Goal: Information Seeking & Learning: Learn about a topic

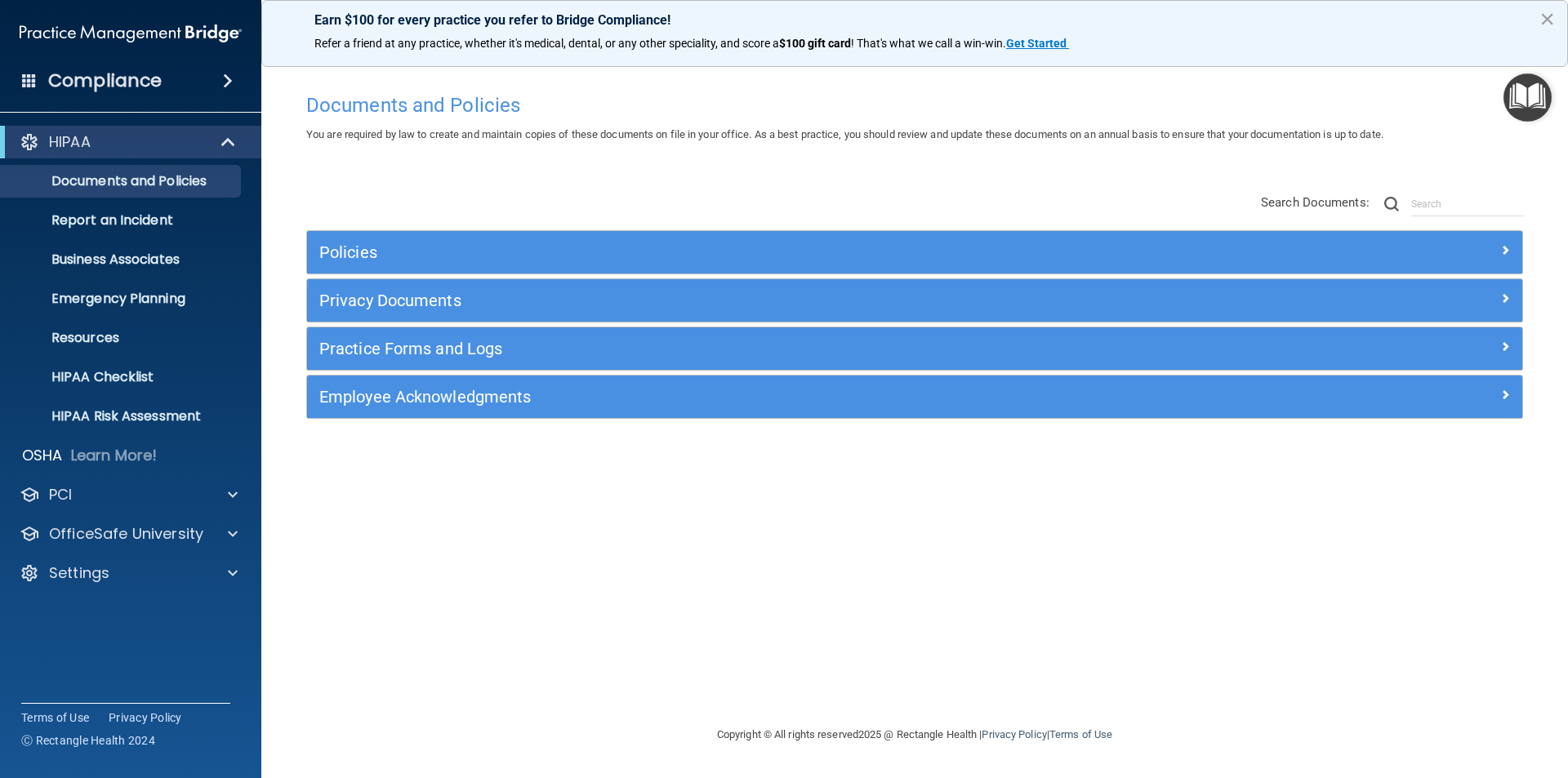
click at [170, 87] on div "Compliance" at bounding box center [131, 81] width 262 height 36
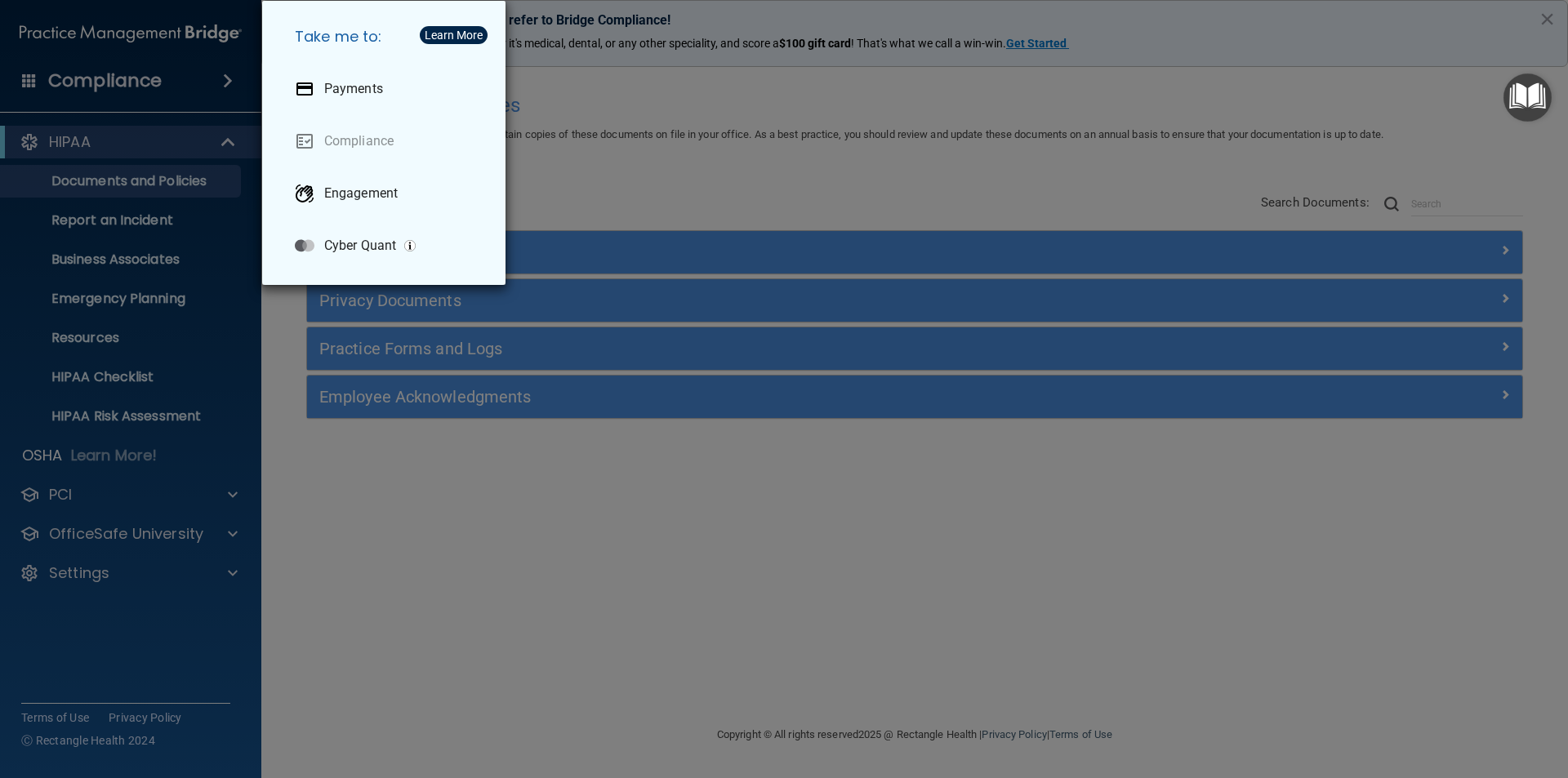
click at [229, 156] on div "Take me to: Payments Compliance Engagement Cyber Quant" at bounding box center [784, 389] width 1568 height 778
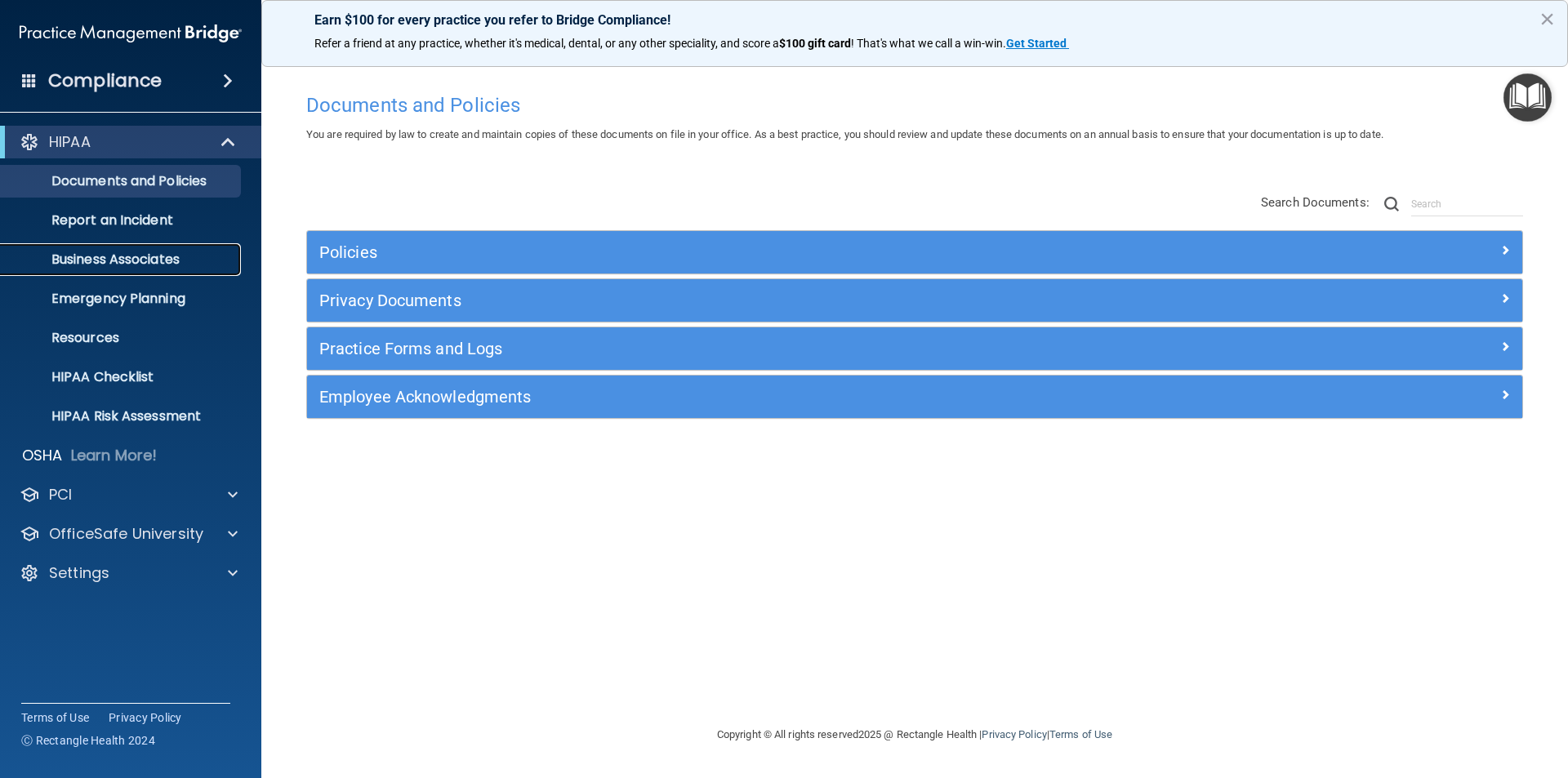
click at [199, 257] on p "Business Associates" at bounding box center [121, 259] width 223 height 16
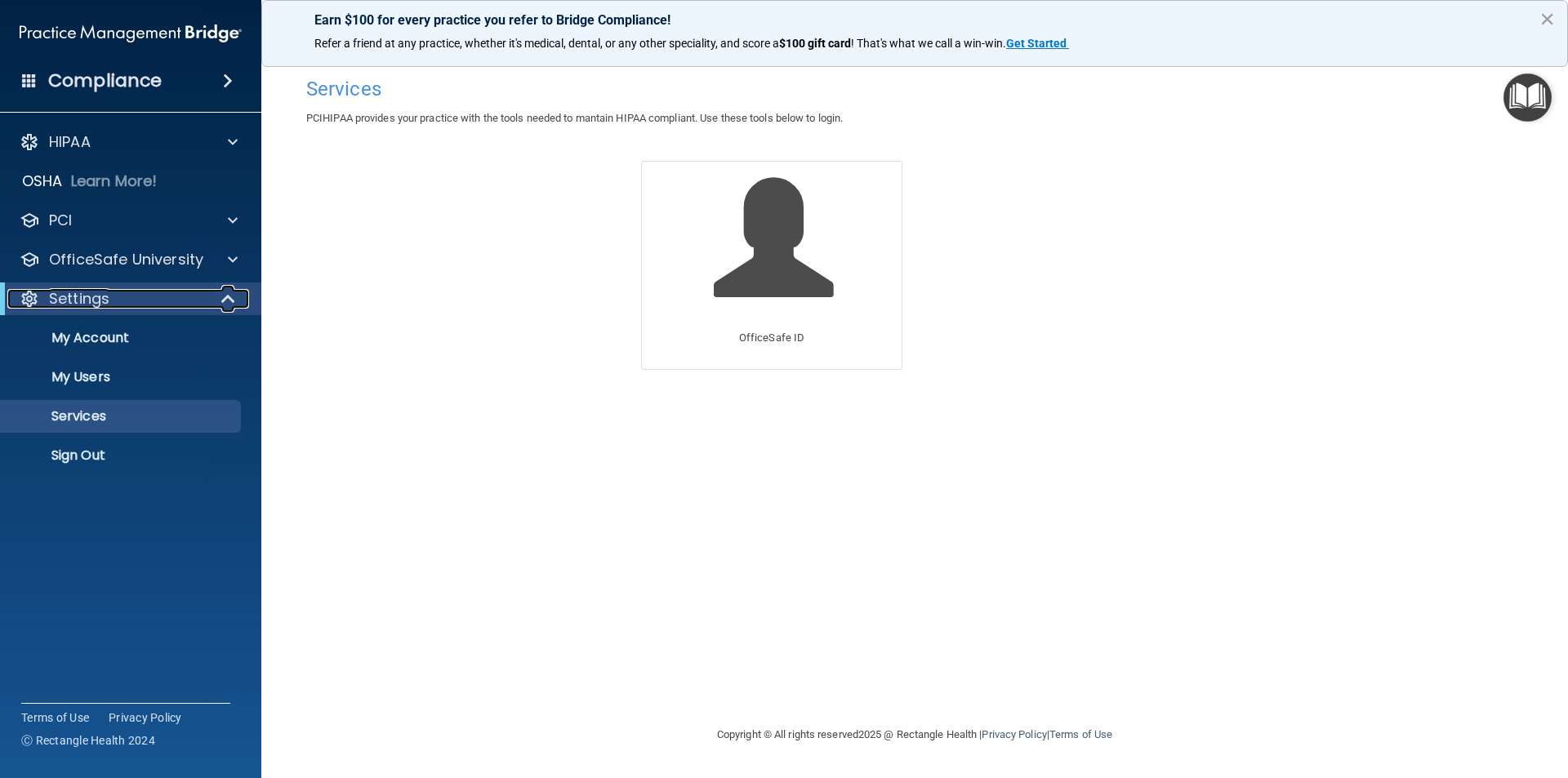
click at [231, 298] on span at bounding box center [230, 298] width 14 height 20
click at [231, 298] on span at bounding box center [232, 298] width 9 height 20
click at [225, 262] on div at bounding box center [231, 259] width 41 height 20
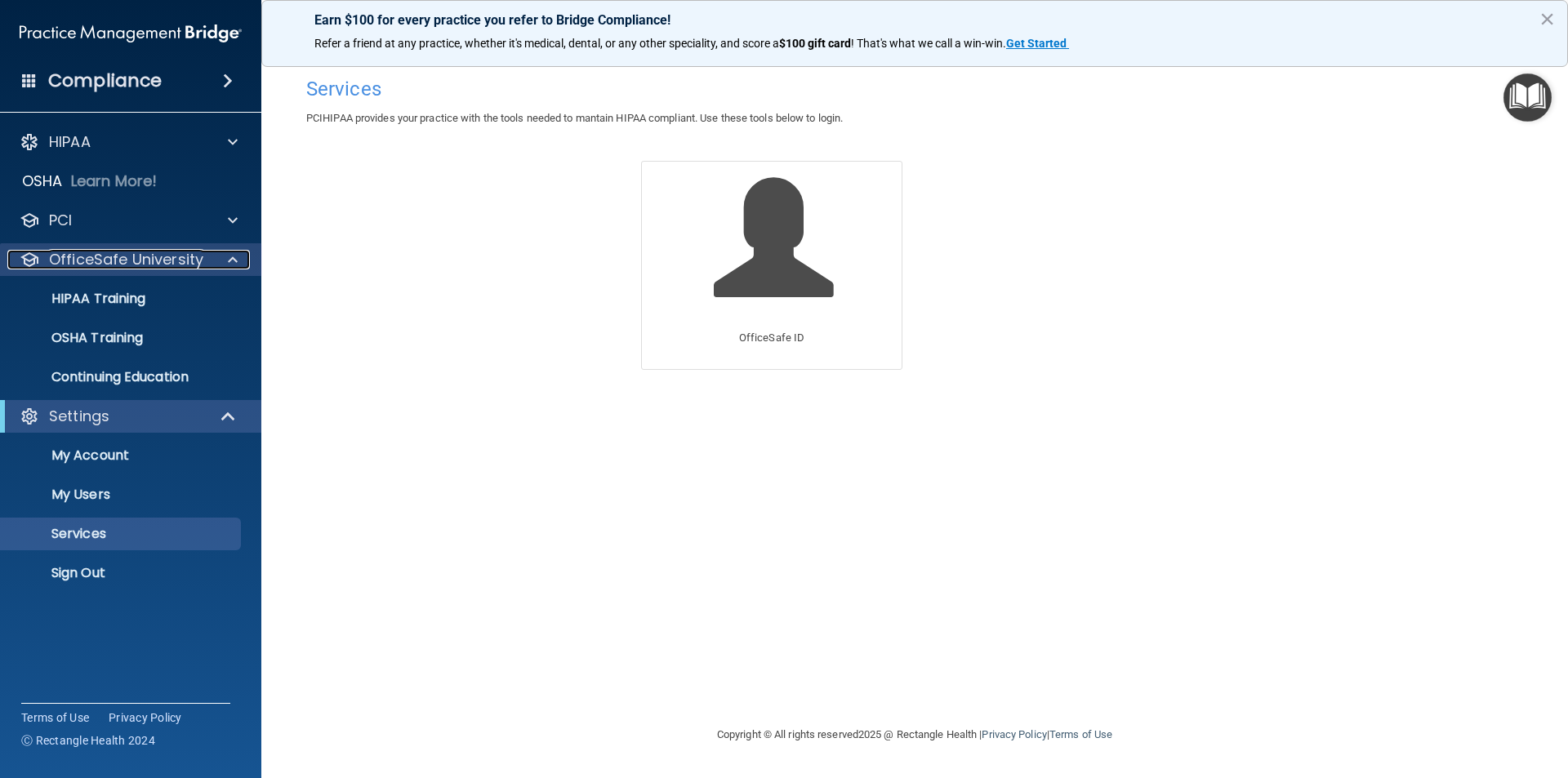
click at [225, 262] on div at bounding box center [231, 259] width 41 height 20
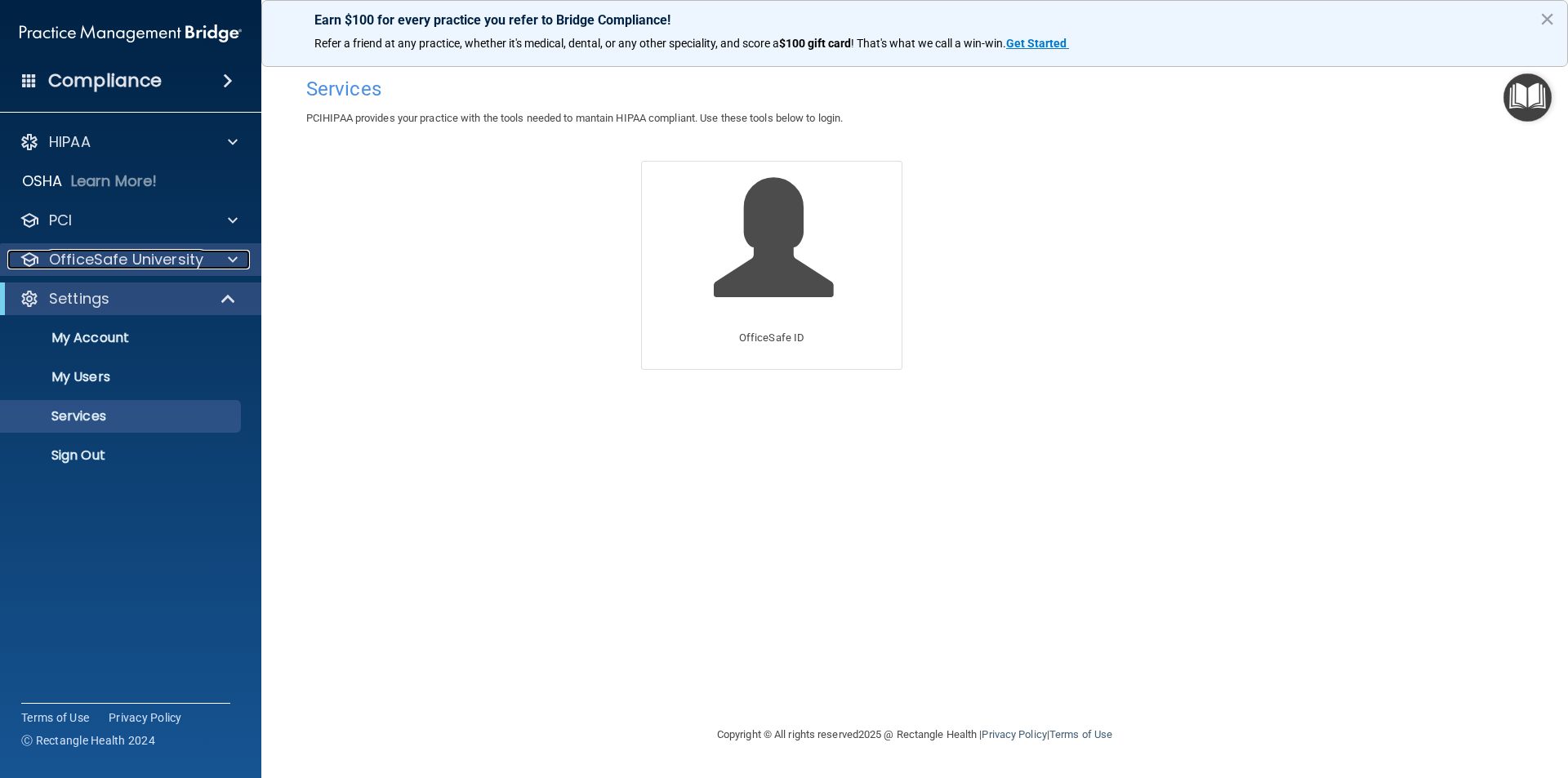
click at [225, 262] on div at bounding box center [231, 259] width 41 height 20
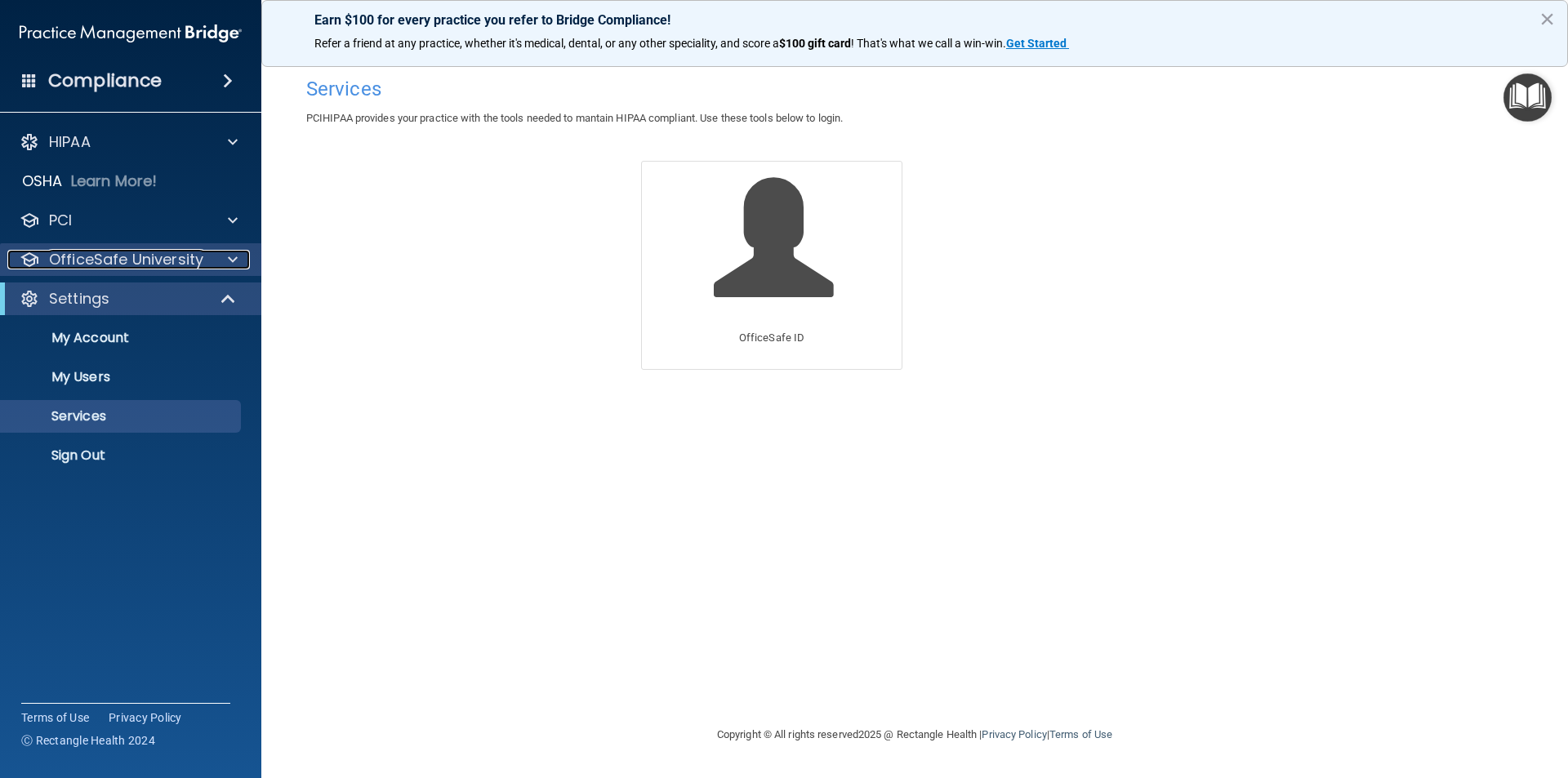
click at [225, 262] on div at bounding box center [231, 259] width 41 height 20
click at [218, 265] on div at bounding box center [231, 259] width 41 height 20
click at [233, 261] on span at bounding box center [233, 259] width 9 height 20
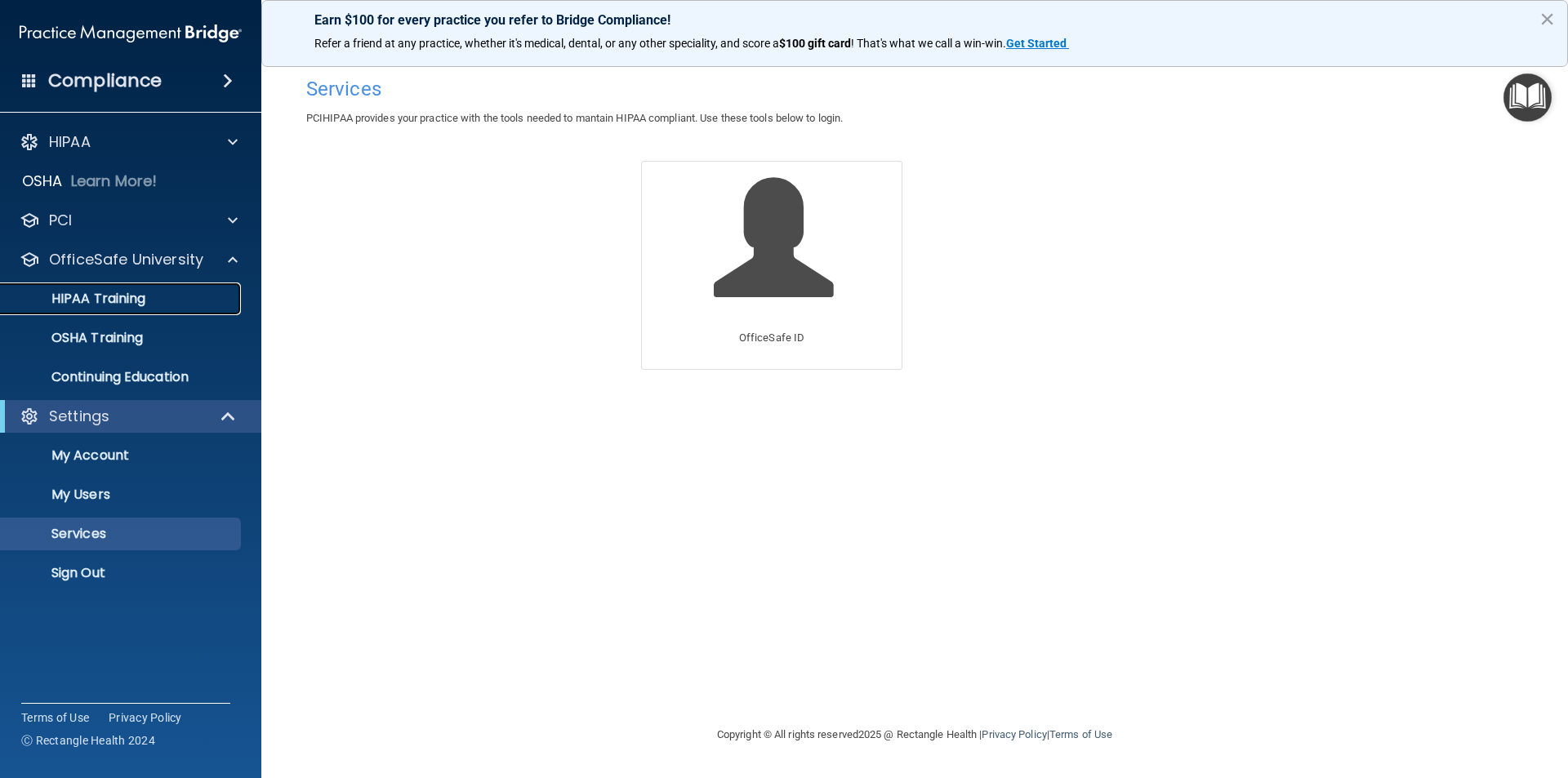
click at [133, 312] on link "HIPAA Training" at bounding box center [112, 299] width 257 height 32
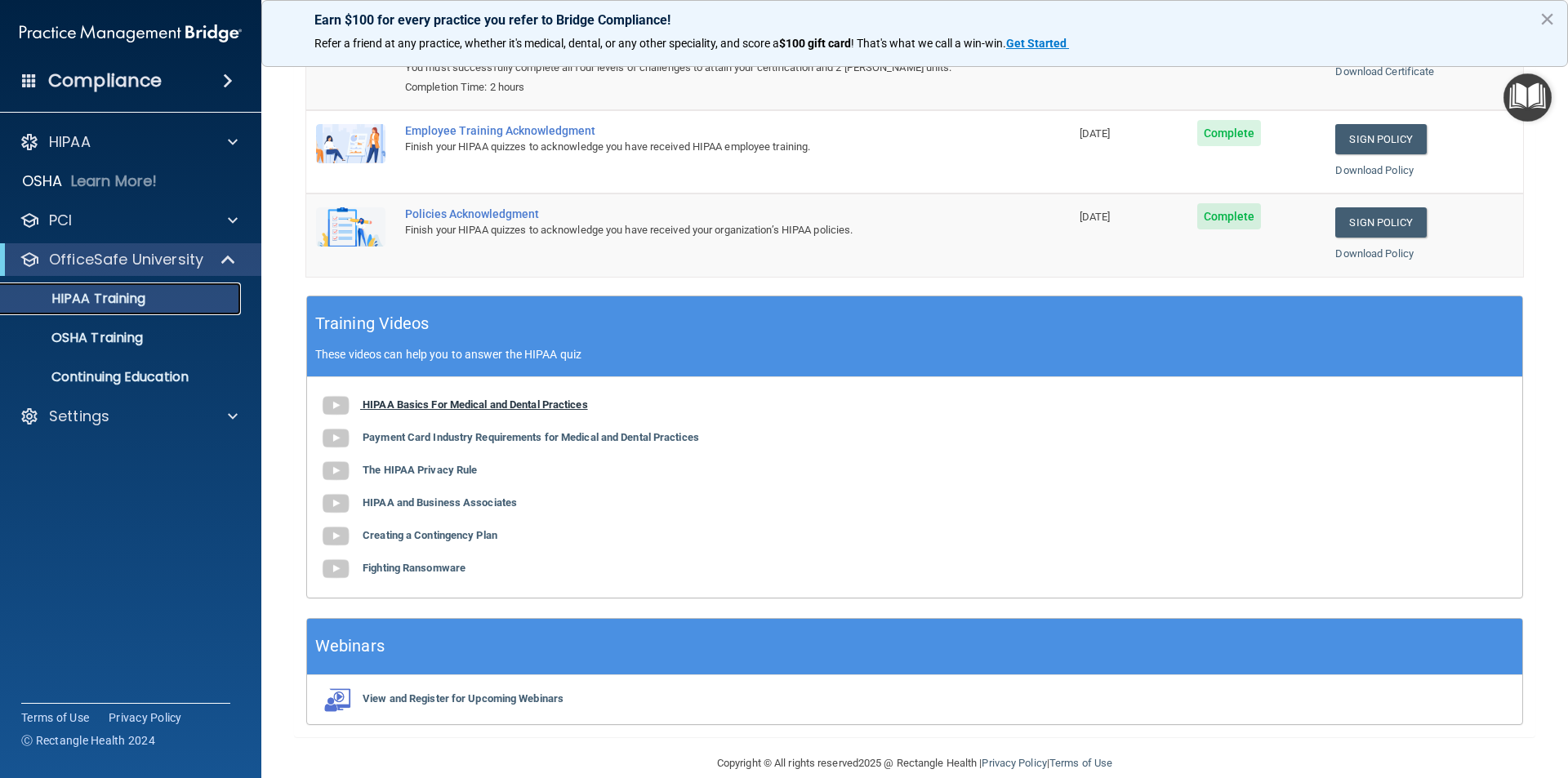
scroll to position [302, 0]
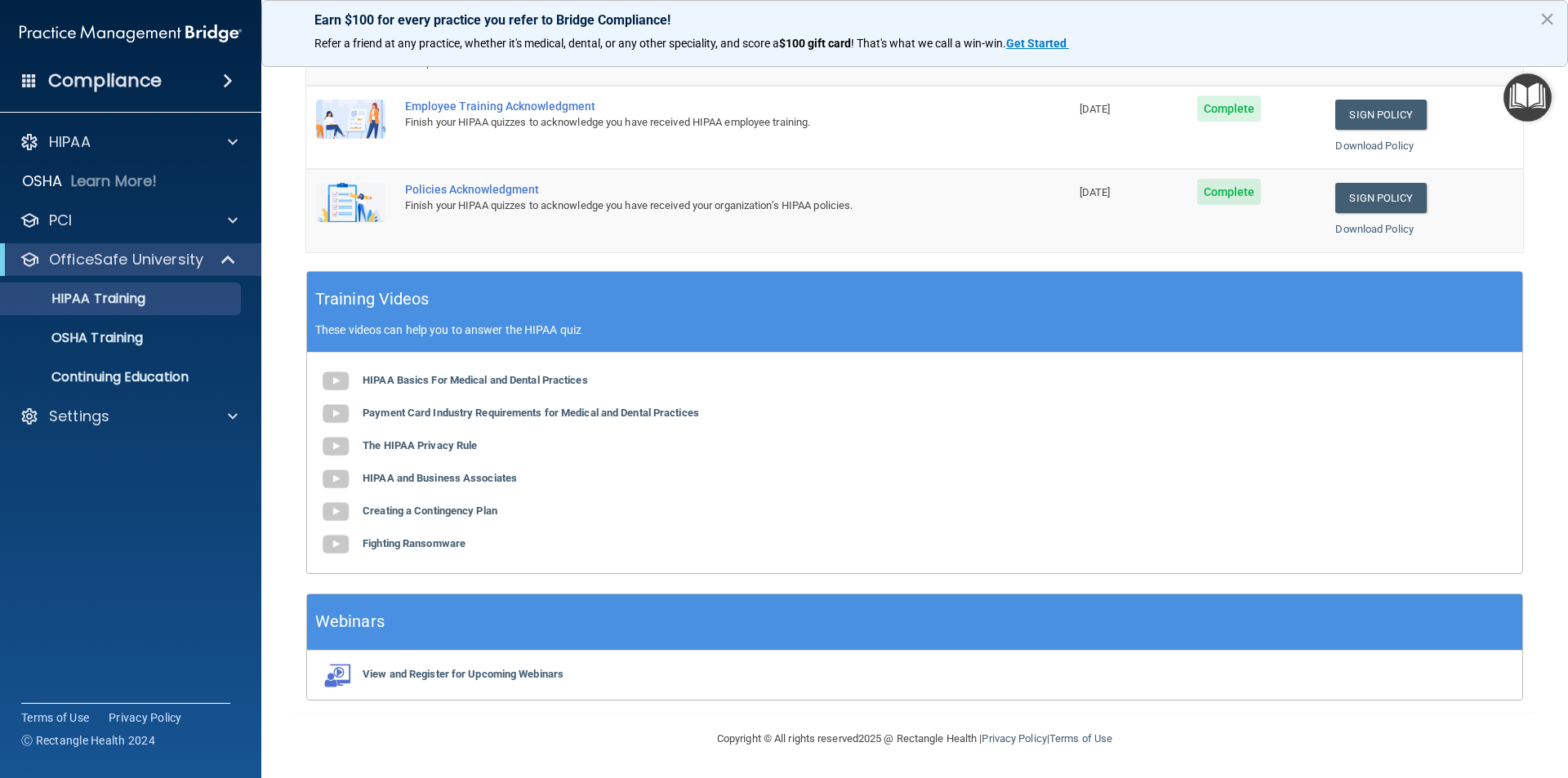
click at [223, 37] on img at bounding box center [131, 33] width 222 height 32
click at [233, 79] on span at bounding box center [227, 80] width 9 height 20
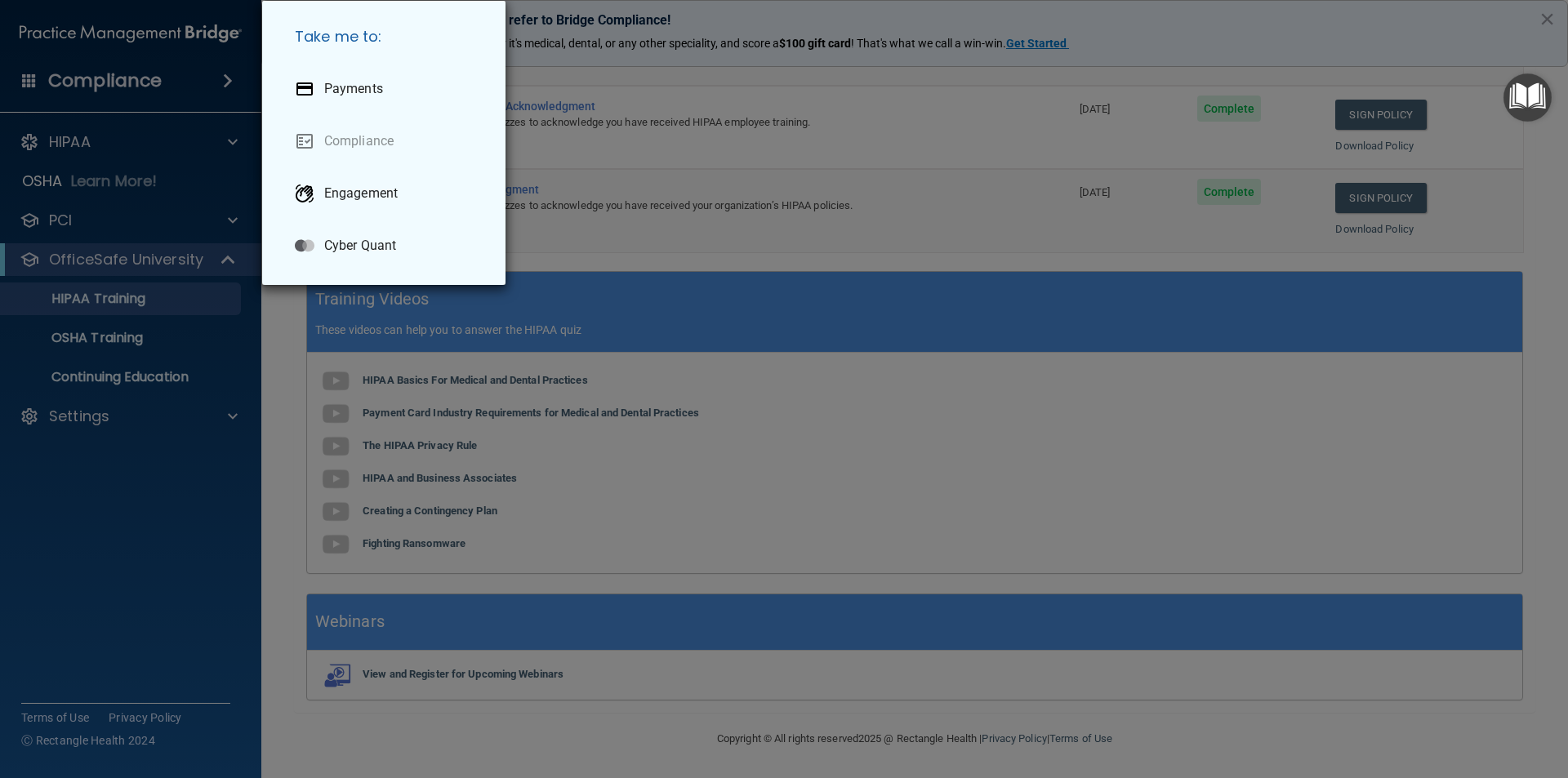
click at [233, 79] on div "Take me to: Payments Compliance Engagement Cyber Quant" at bounding box center [784, 389] width 1568 height 778
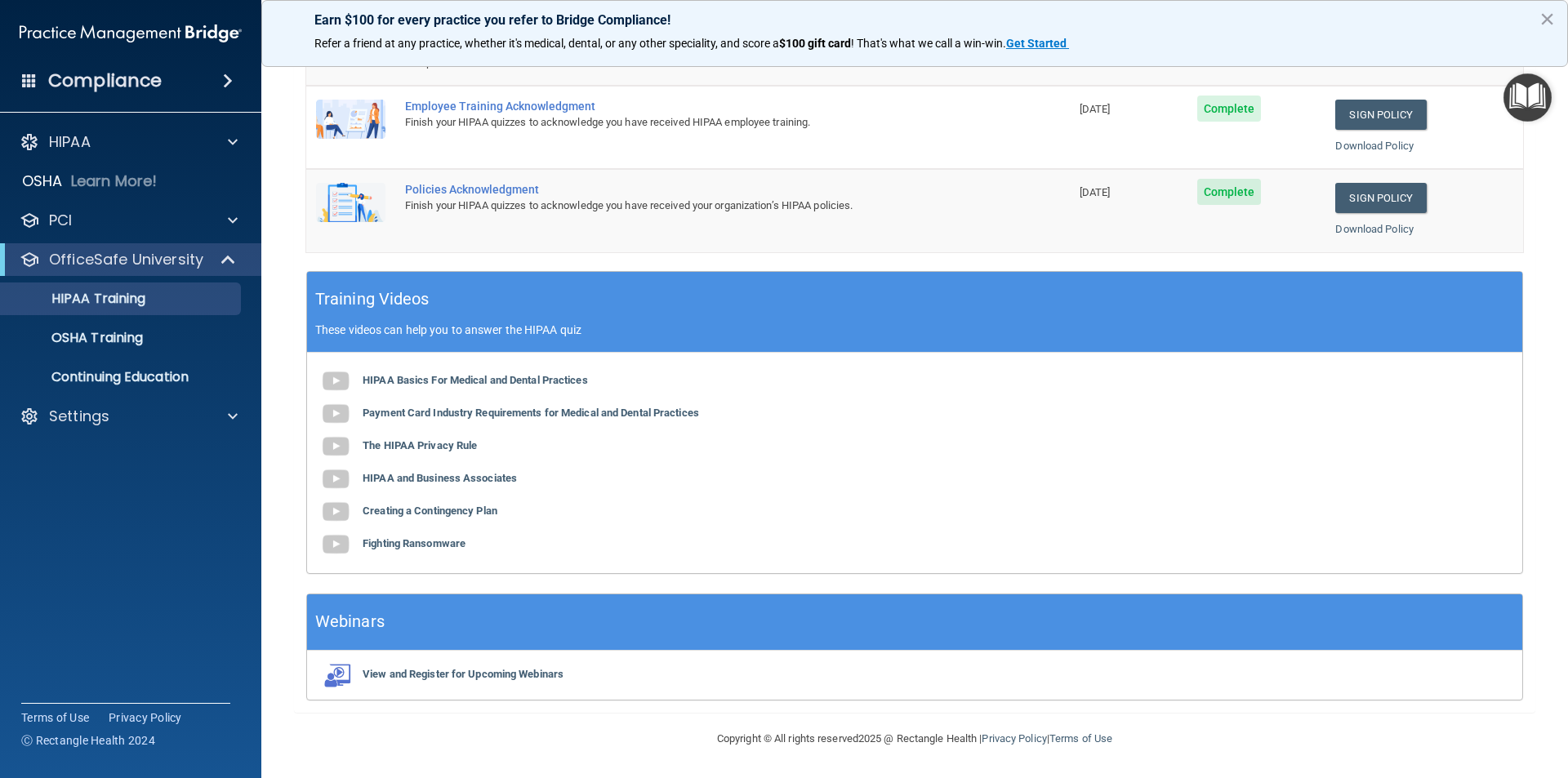
click at [233, 79] on span at bounding box center [227, 80] width 9 height 20
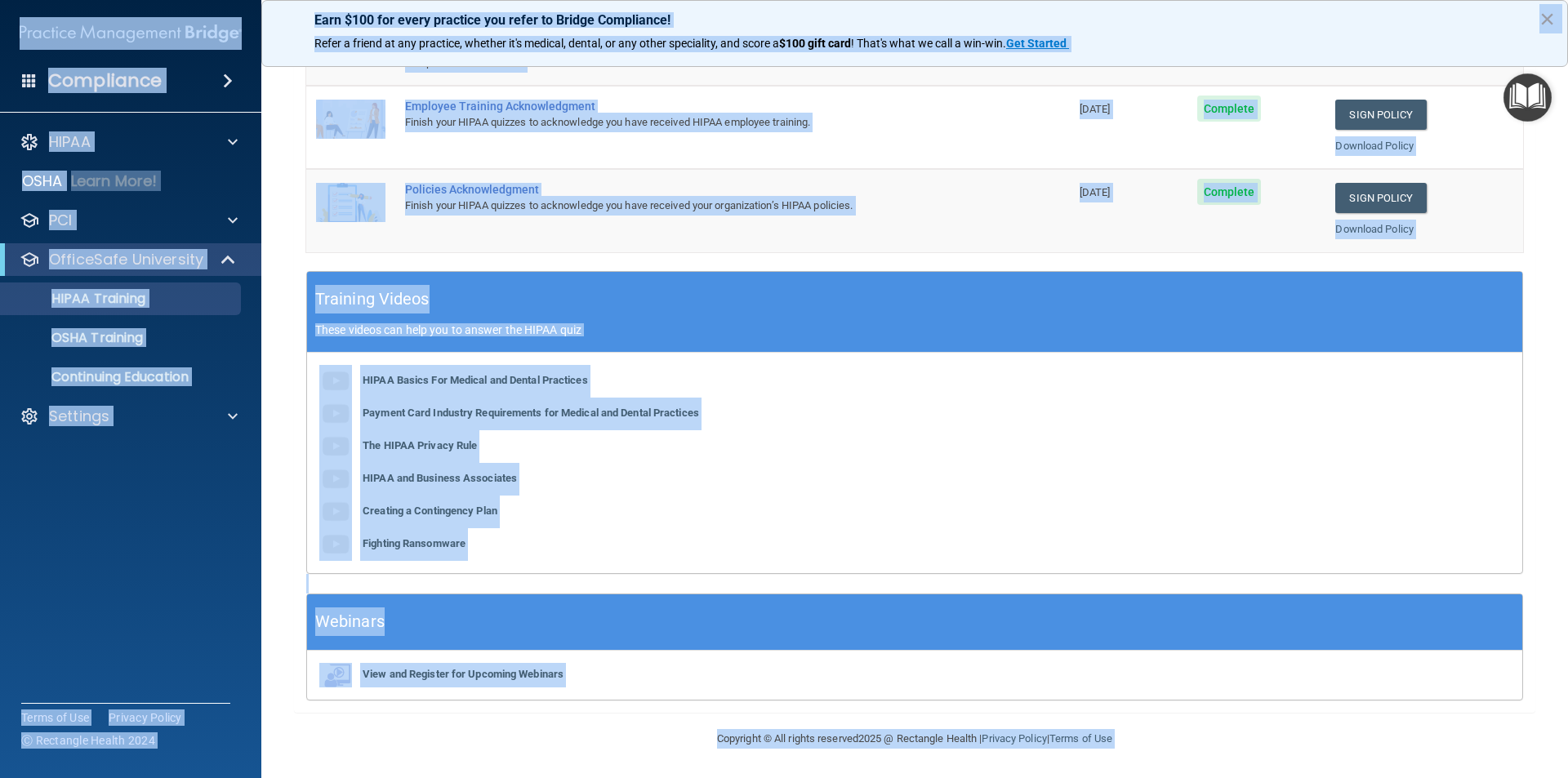
click at [233, 79] on span at bounding box center [227, 80] width 9 height 20
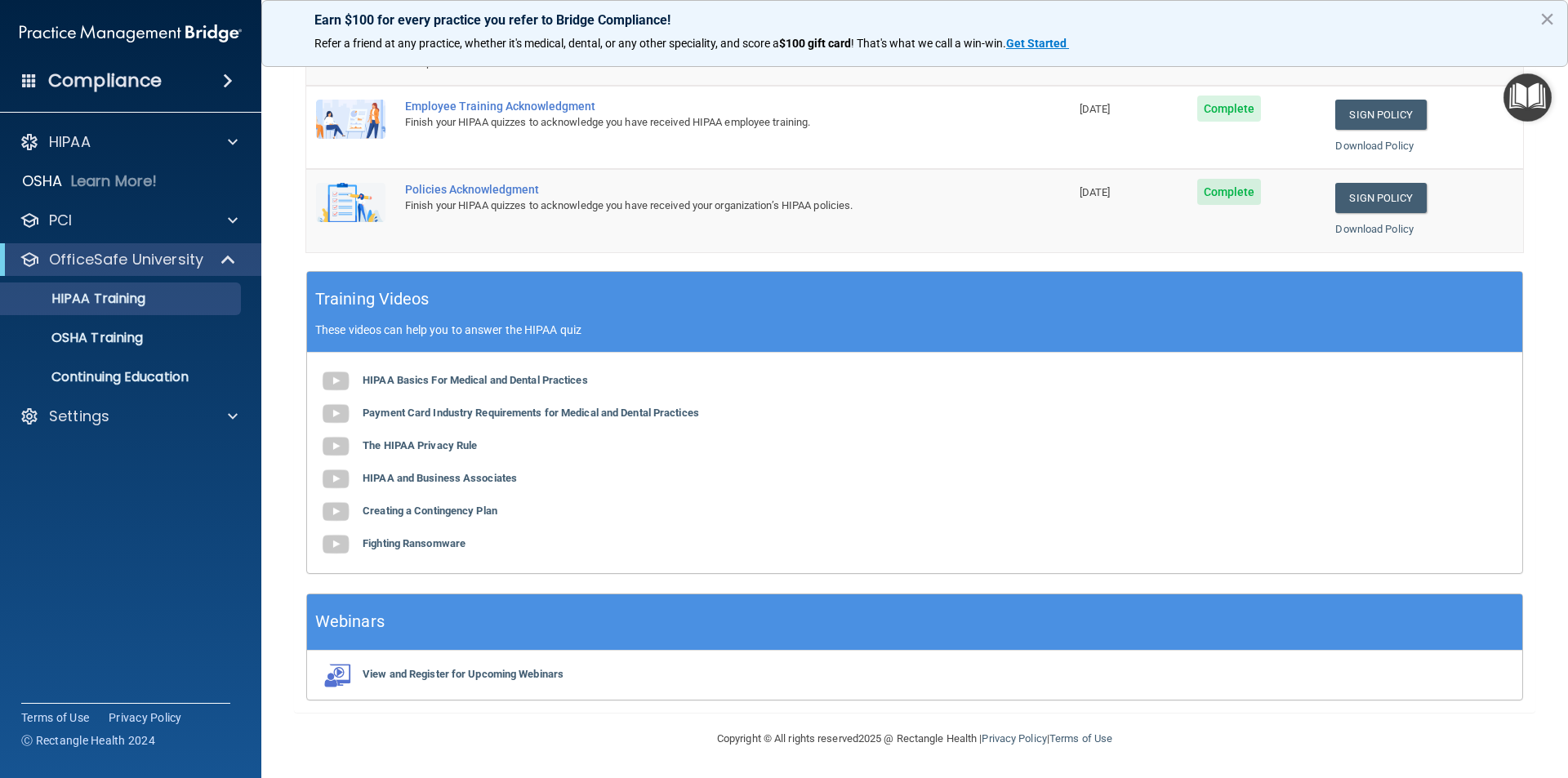
click at [233, 79] on span at bounding box center [227, 80] width 9 height 20
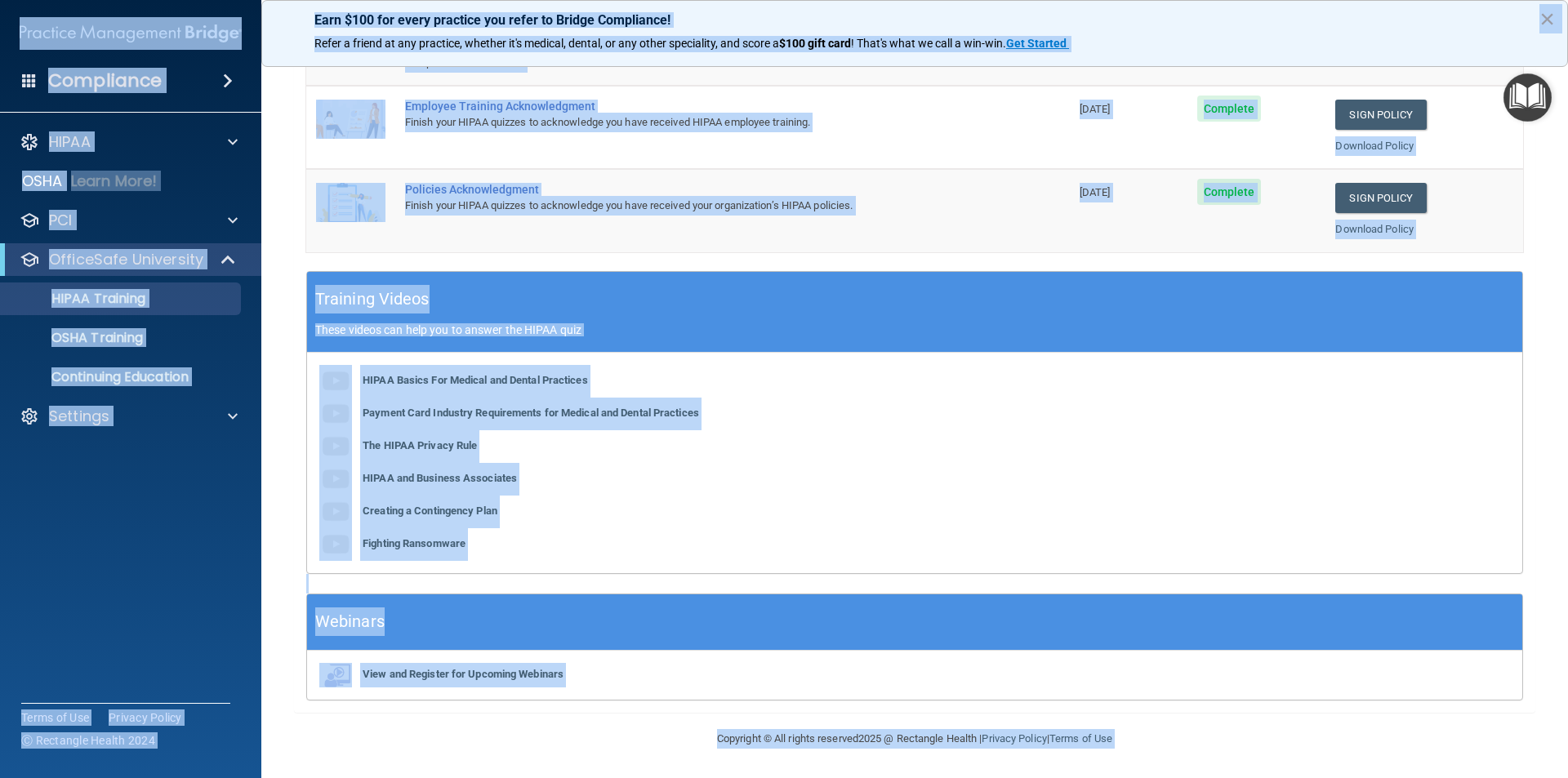
click at [201, 83] on div "Compliance" at bounding box center [131, 81] width 262 height 36
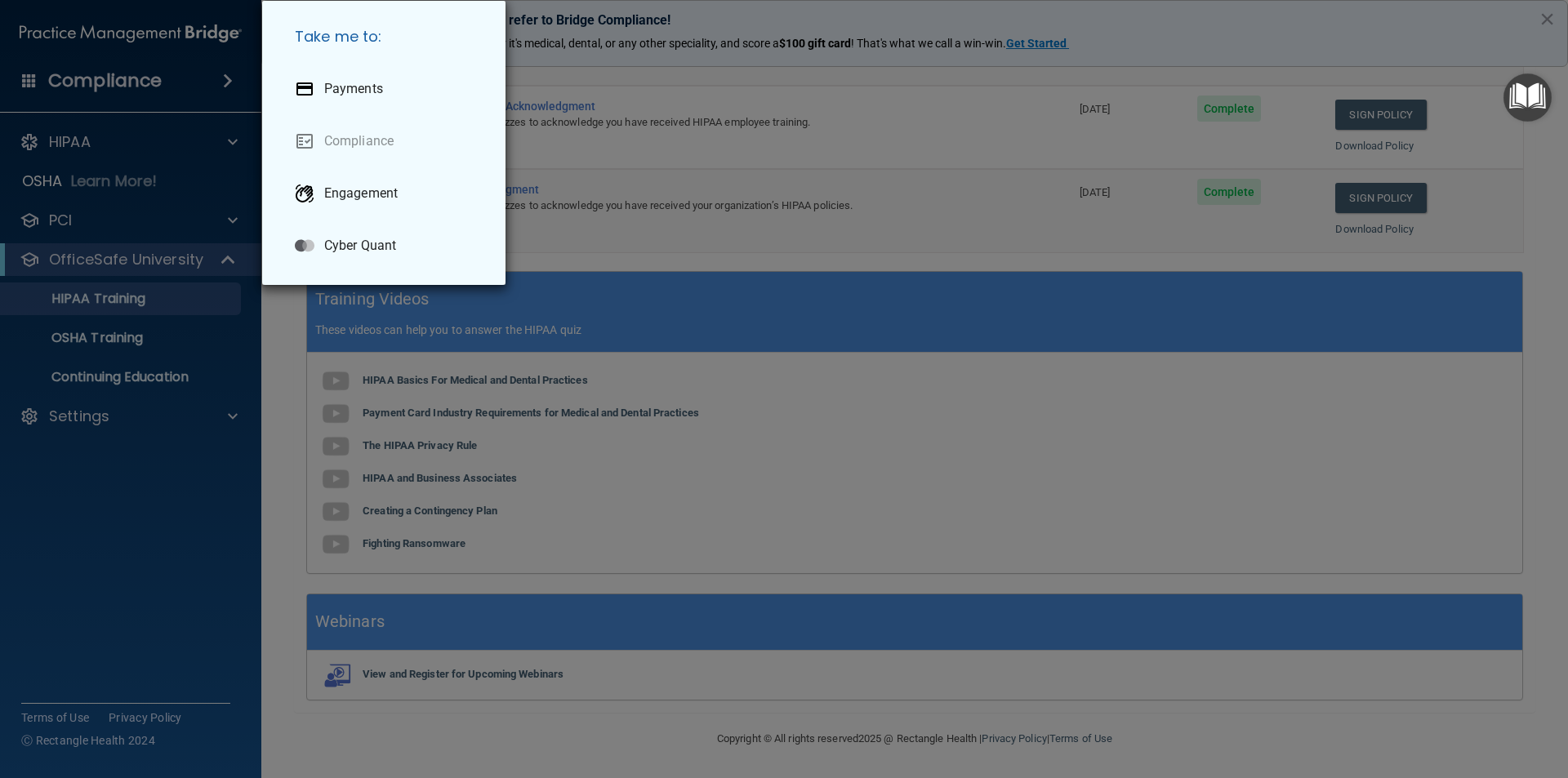
click at [201, 83] on div "Take me to: Payments Compliance Engagement Cyber Quant" at bounding box center [784, 389] width 1568 height 778
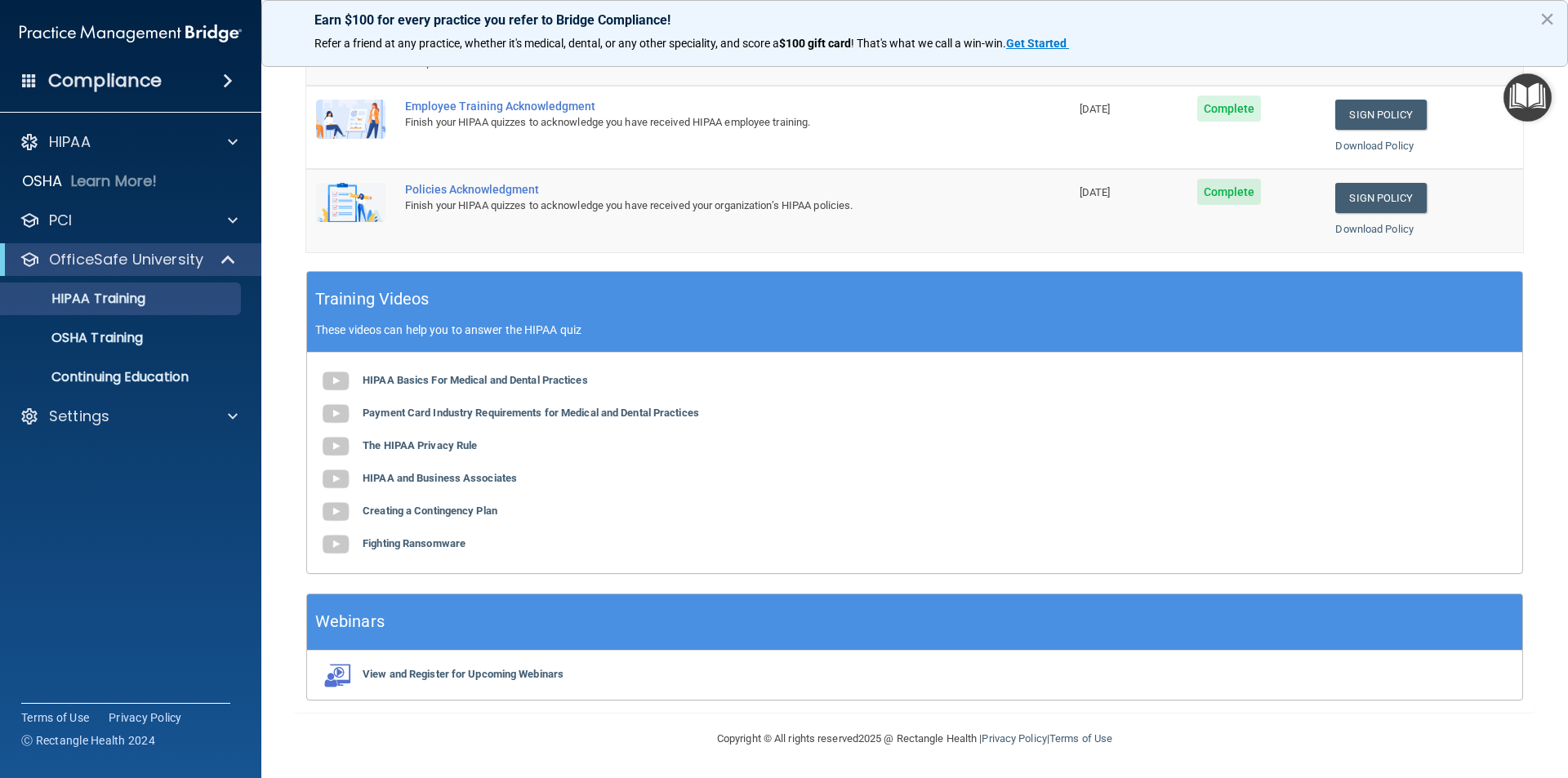
click at [192, 74] on div "Compliance" at bounding box center [131, 81] width 262 height 36
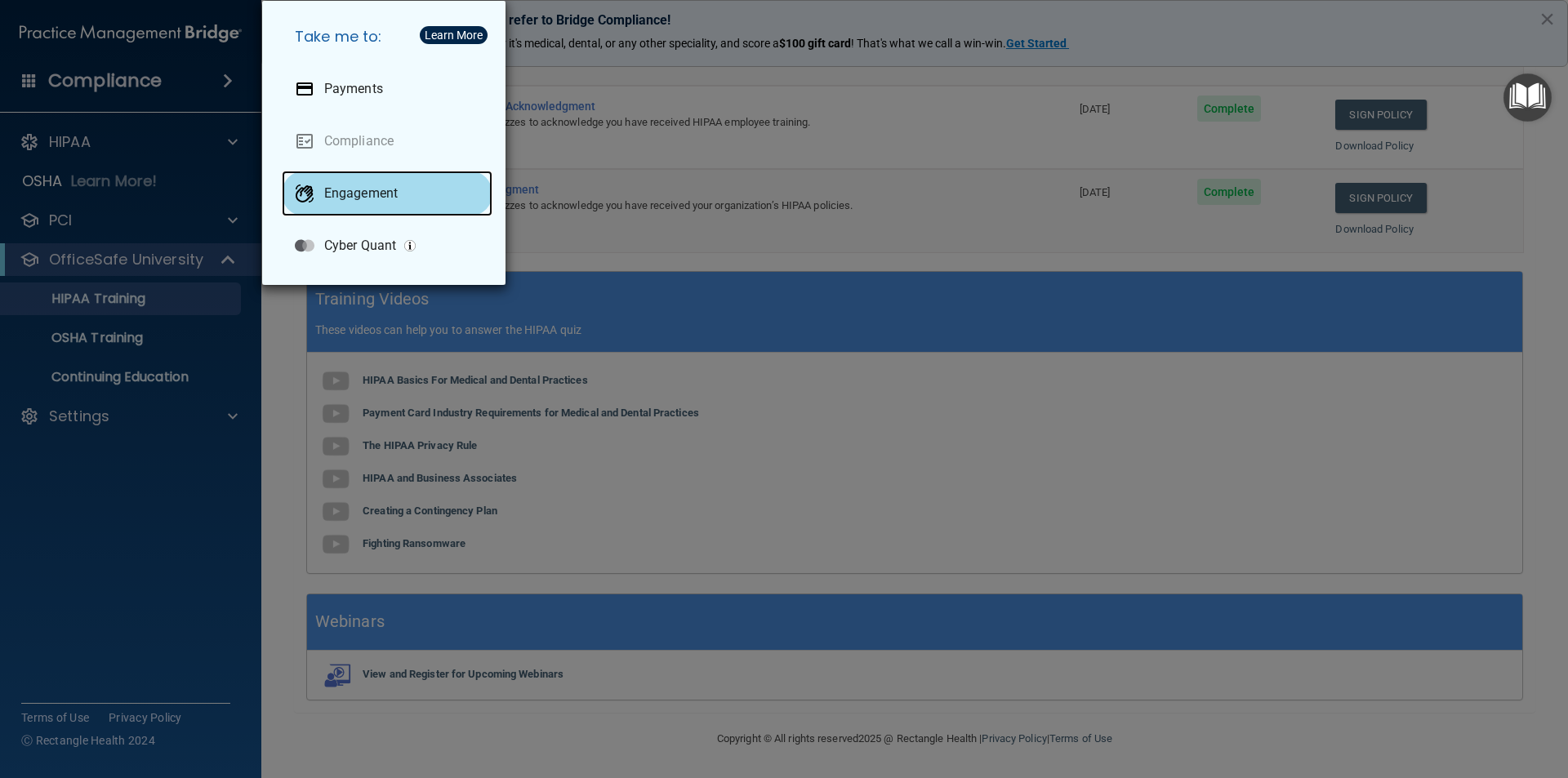
click at [395, 189] on p "Engagement" at bounding box center [361, 193] width 74 height 16
click at [139, 85] on div "Take me to: Payments Compliance Engagement Cyber Quant" at bounding box center [784, 389] width 1568 height 778
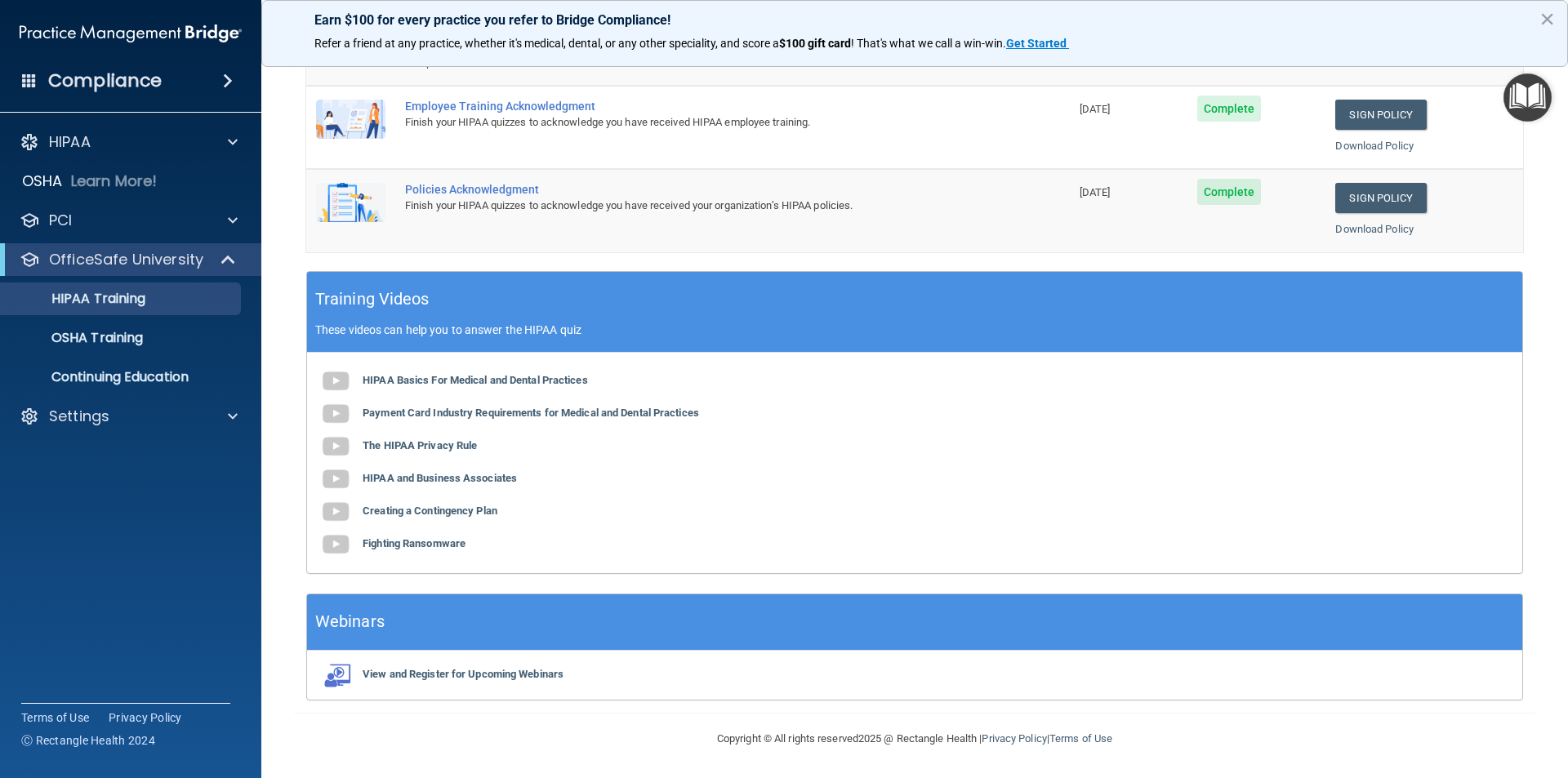
click at [139, 85] on h4 "Compliance" at bounding box center [104, 80] width 114 height 23
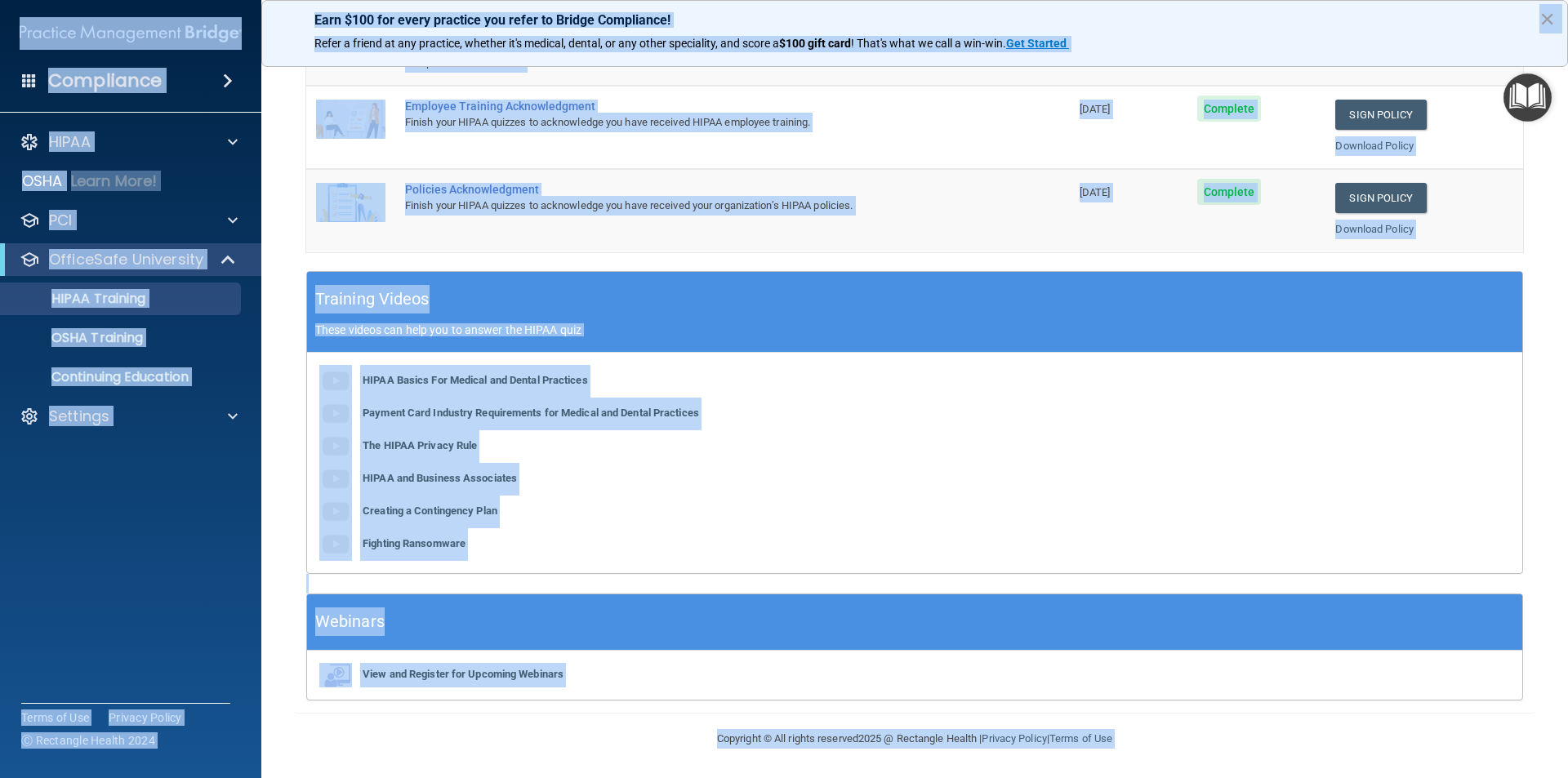
click at [153, 28] on img at bounding box center [131, 33] width 222 height 32
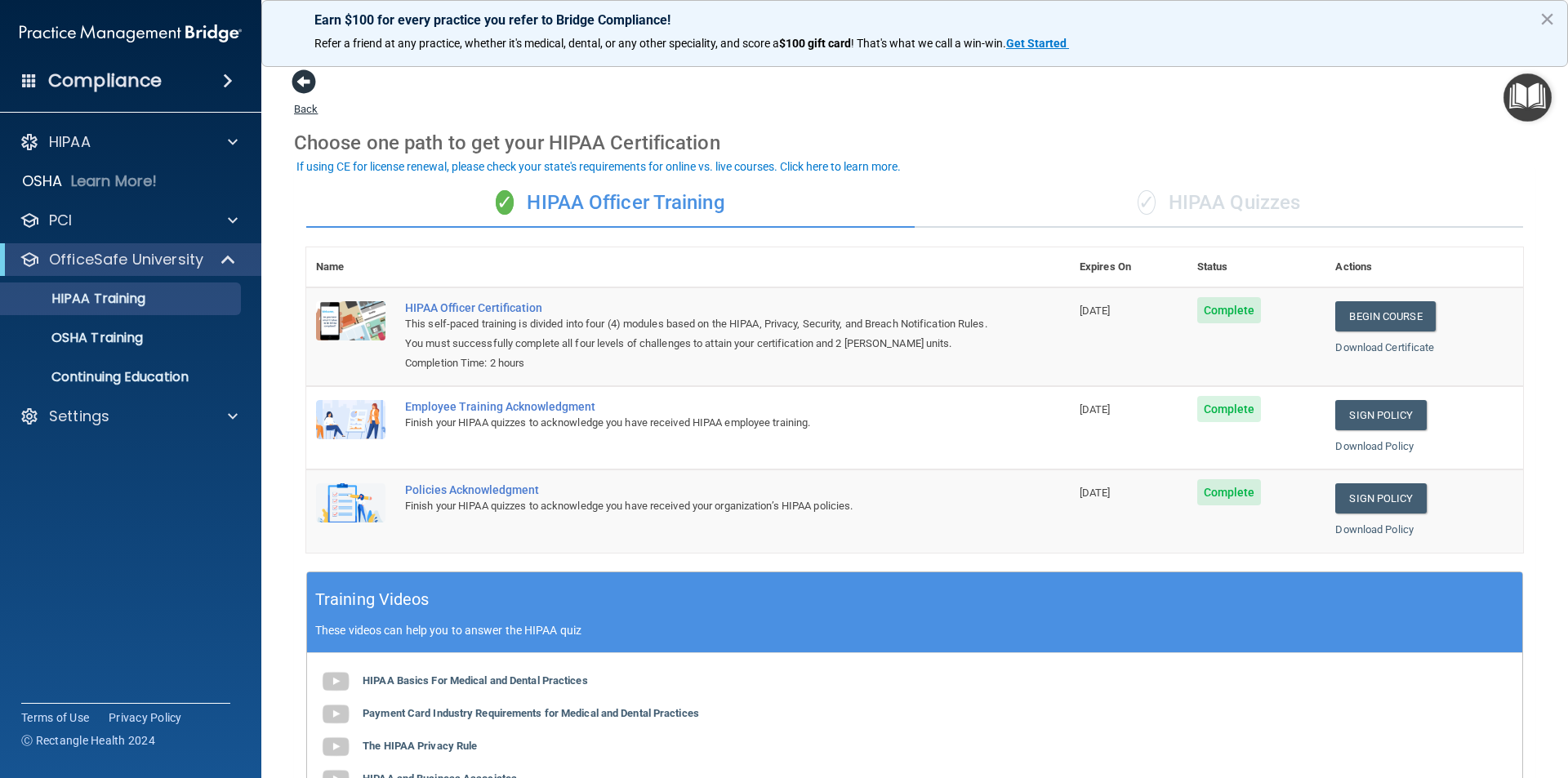
click at [302, 86] on span at bounding box center [304, 81] width 25 height 25
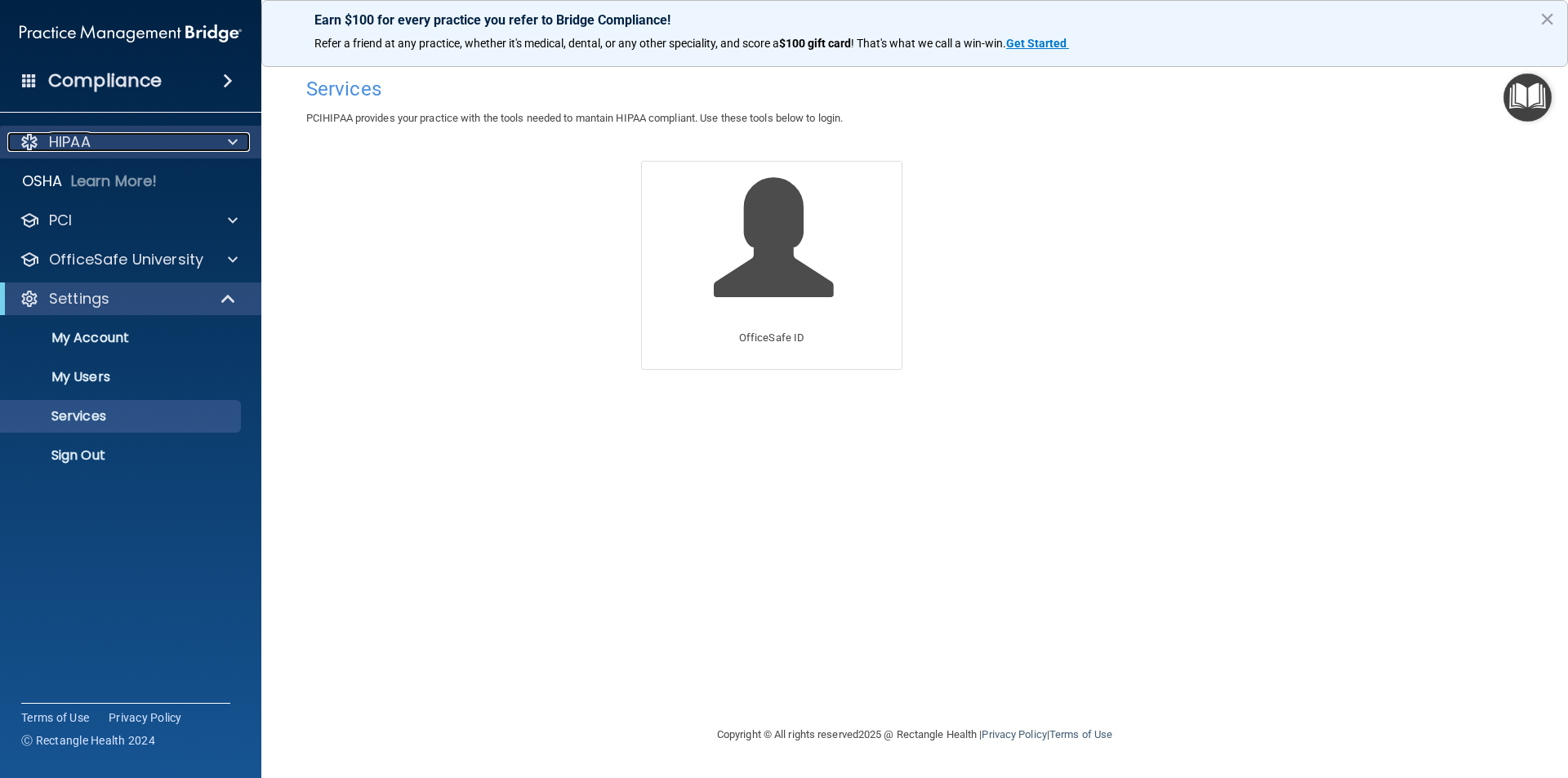
click at [224, 144] on div at bounding box center [231, 142] width 41 height 20
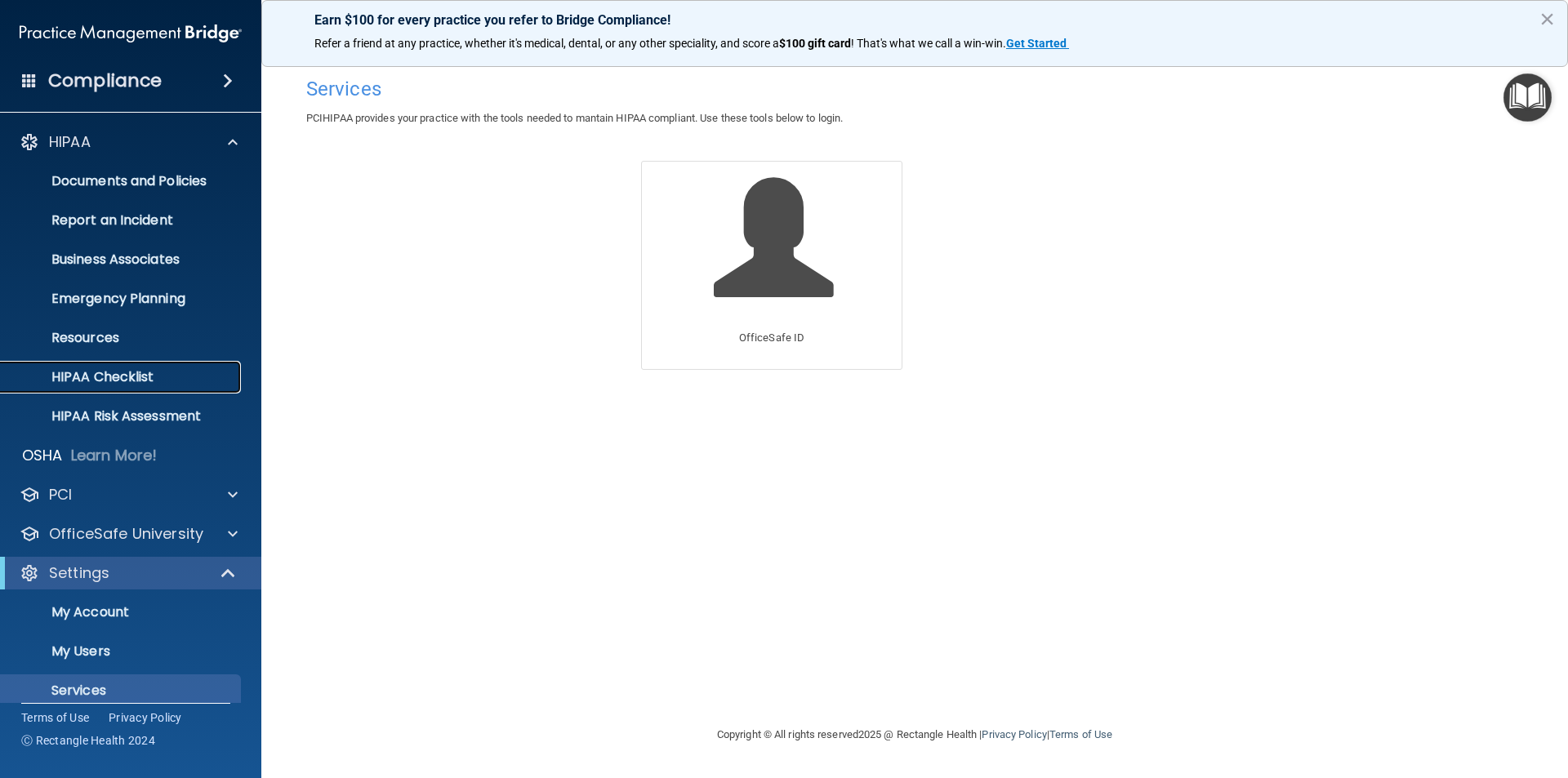
click at [139, 379] on p "HIPAA Checklist" at bounding box center [121, 377] width 223 height 16
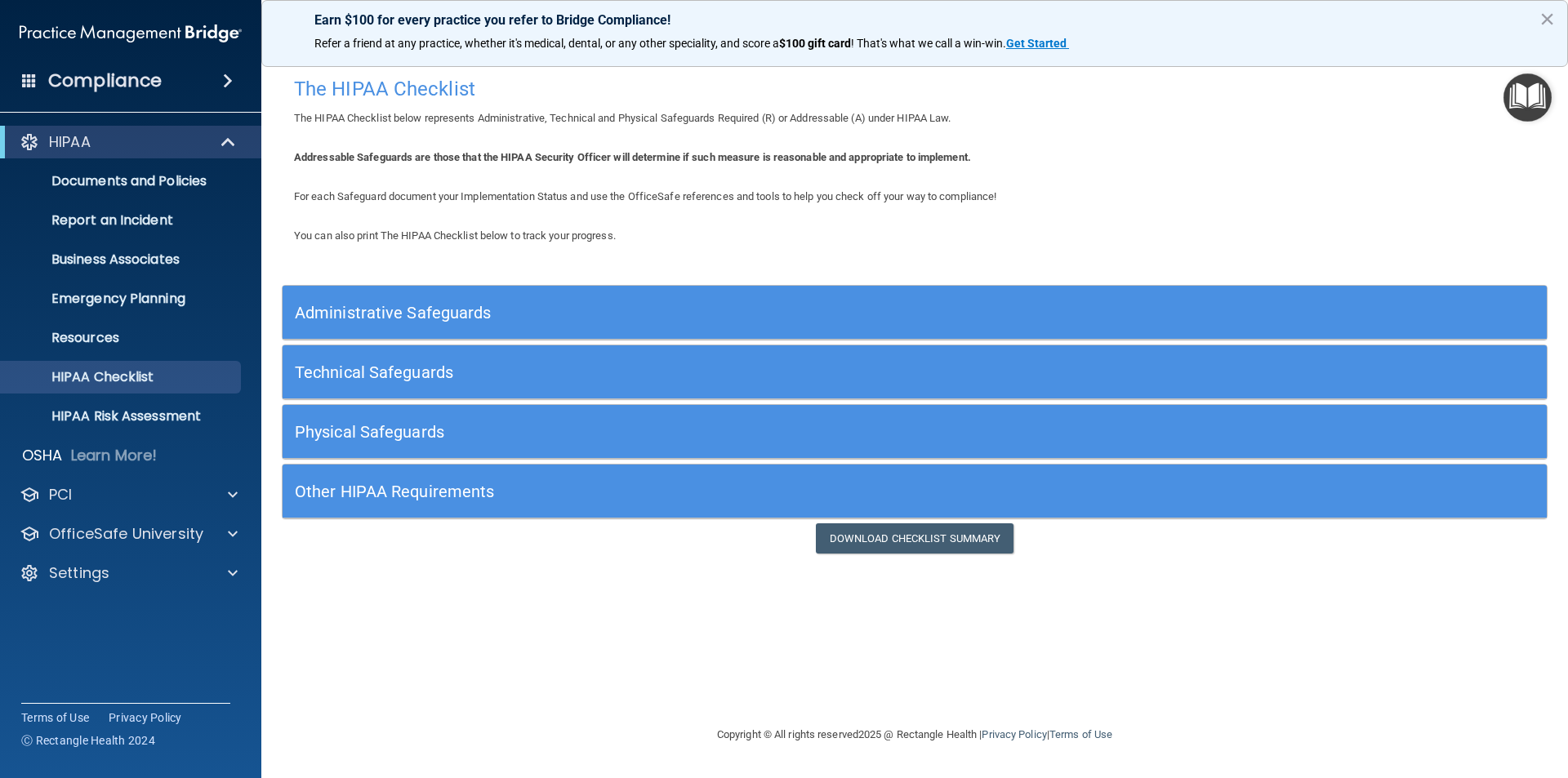
click at [402, 315] on h5 "Administrative Safeguards" at bounding box center [757, 312] width 924 height 18
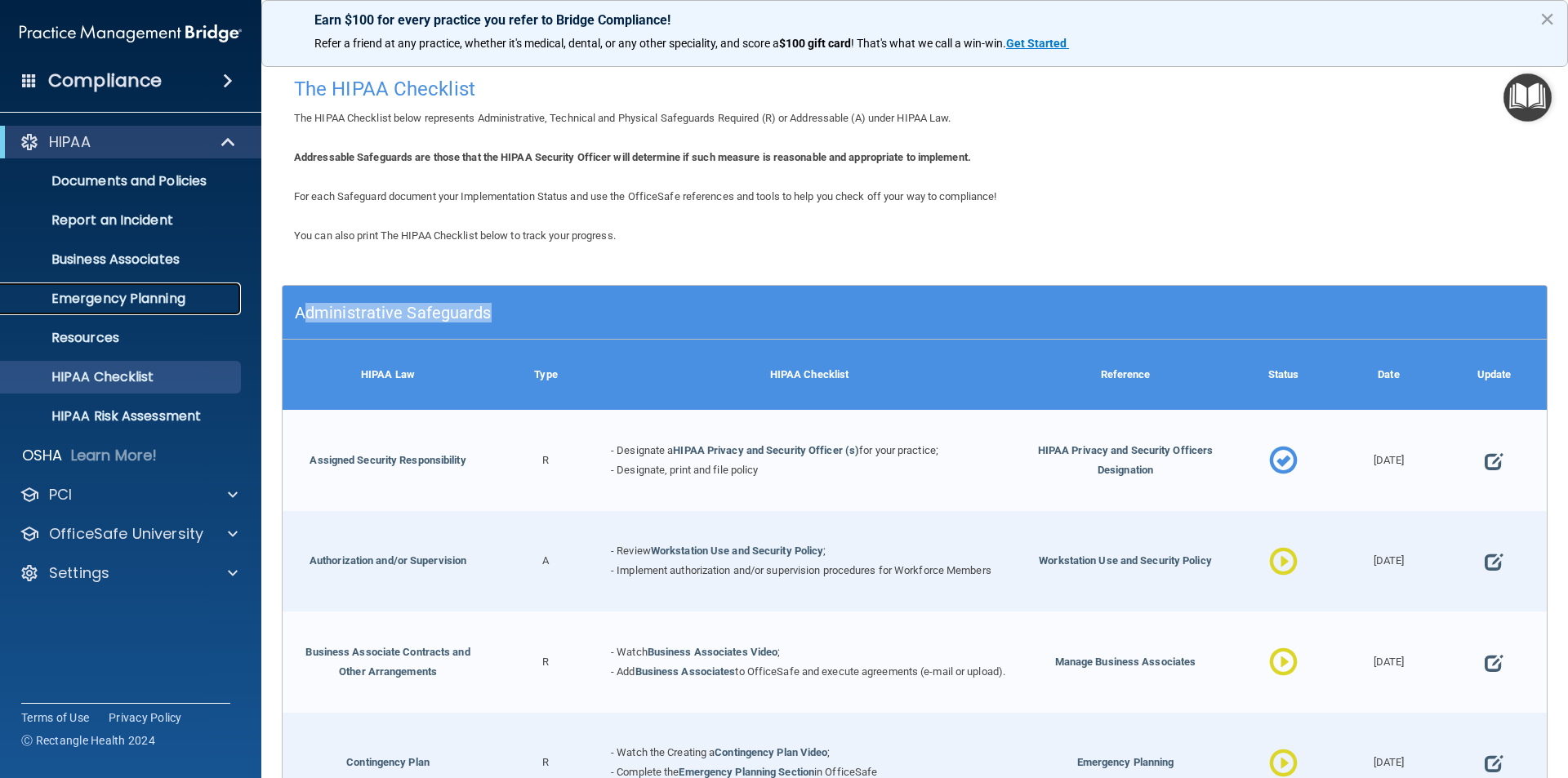
click at [97, 303] on p "Emergency Planning" at bounding box center [121, 298] width 223 height 16
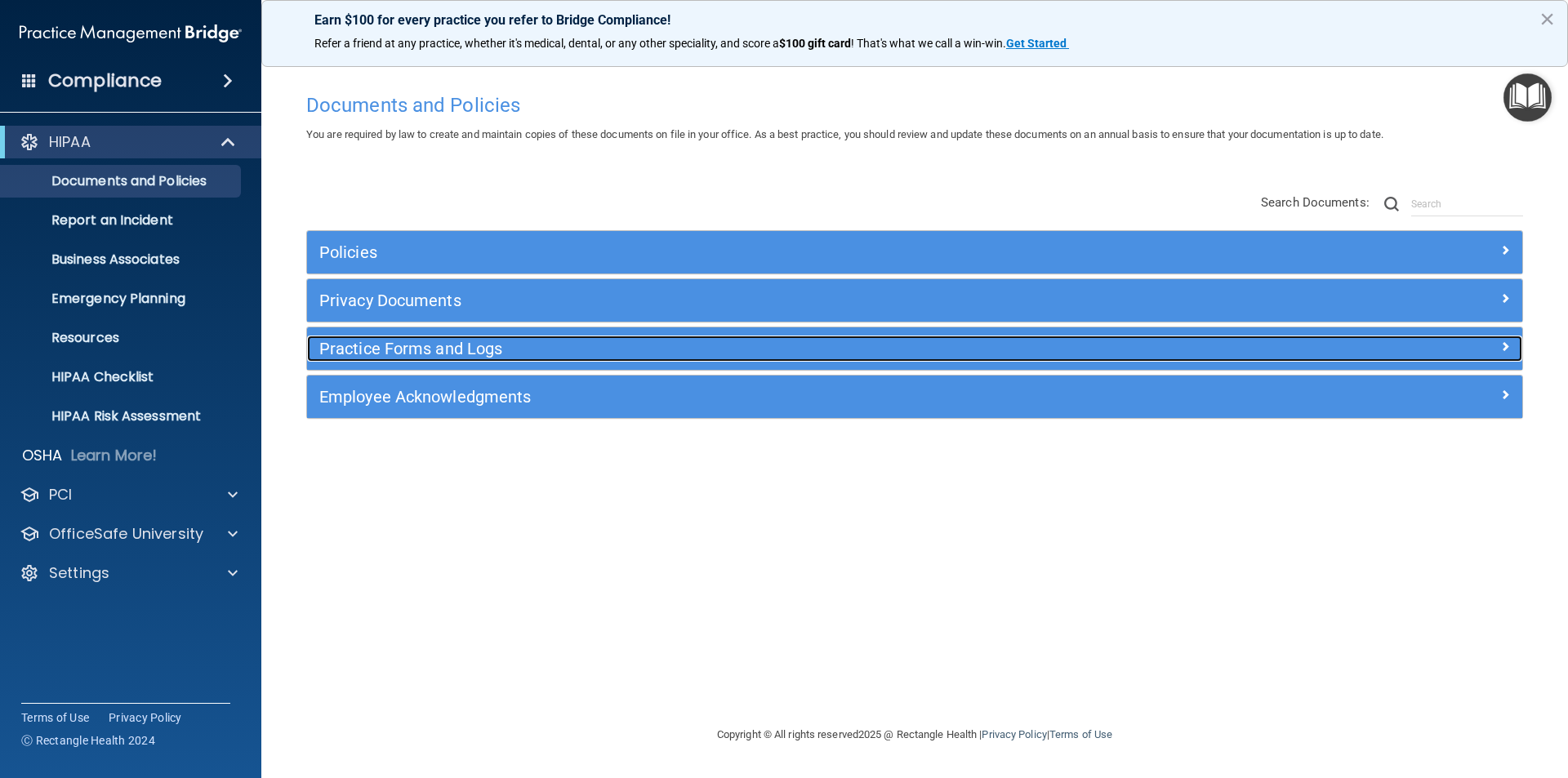
click at [379, 339] on h5 "Practice Forms and Logs" at bounding box center [763, 348] width 887 height 18
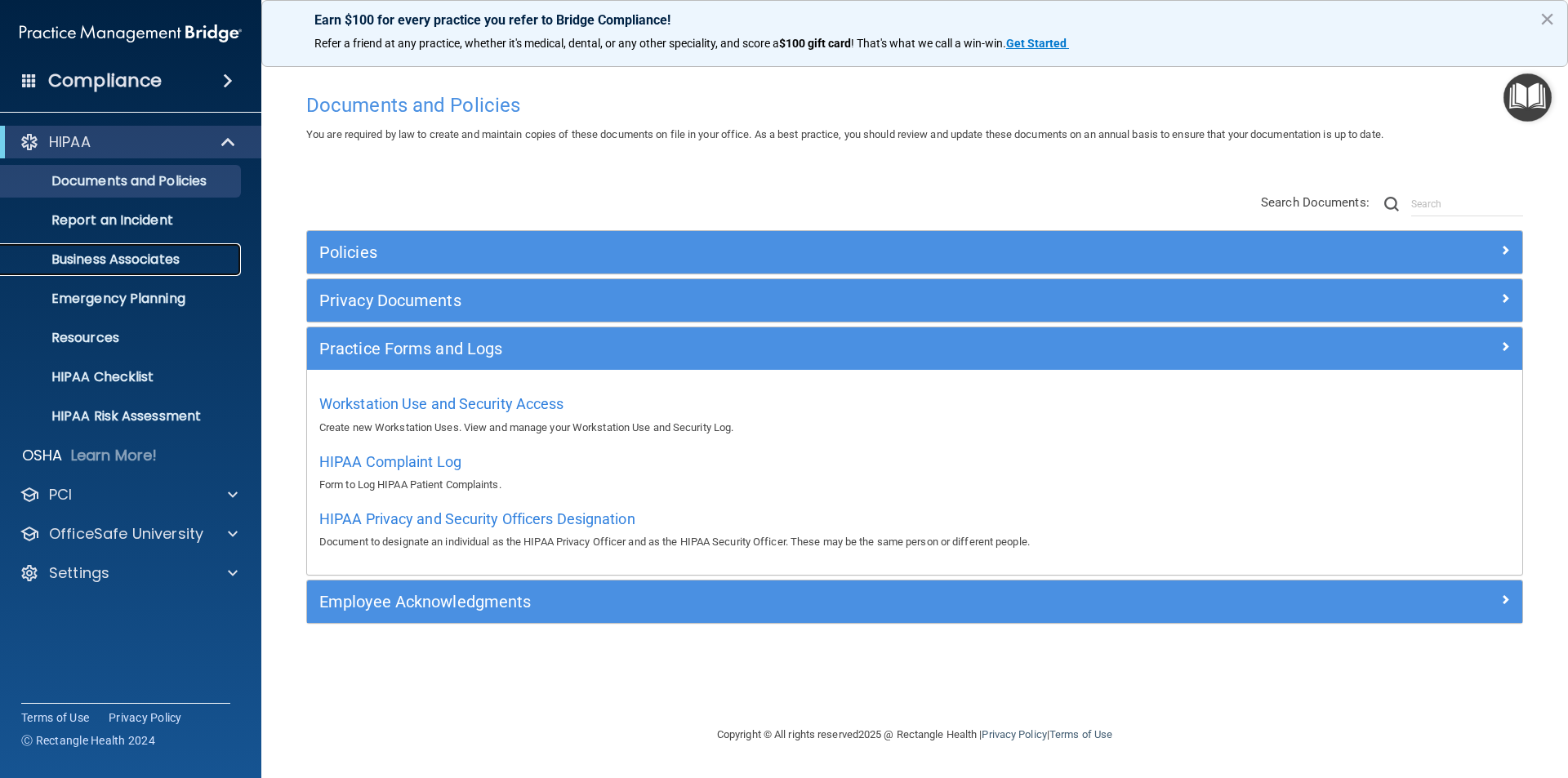
click at [179, 251] on p "Business Associates" at bounding box center [121, 259] width 223 height 16
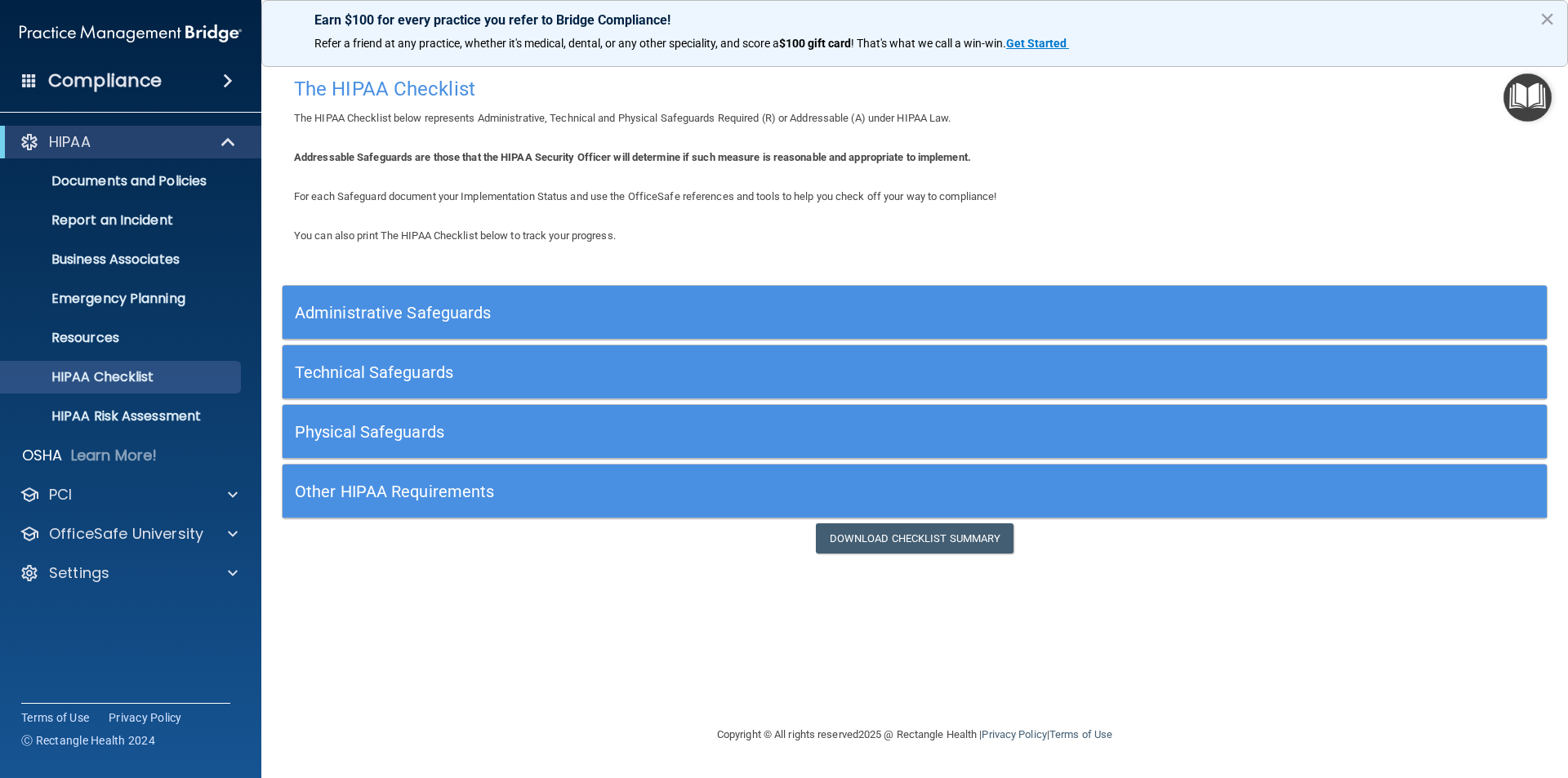
click at [357, 321] on h5 "Administrative Safeguards" at bounding box center [757, 312] width 924 height 18
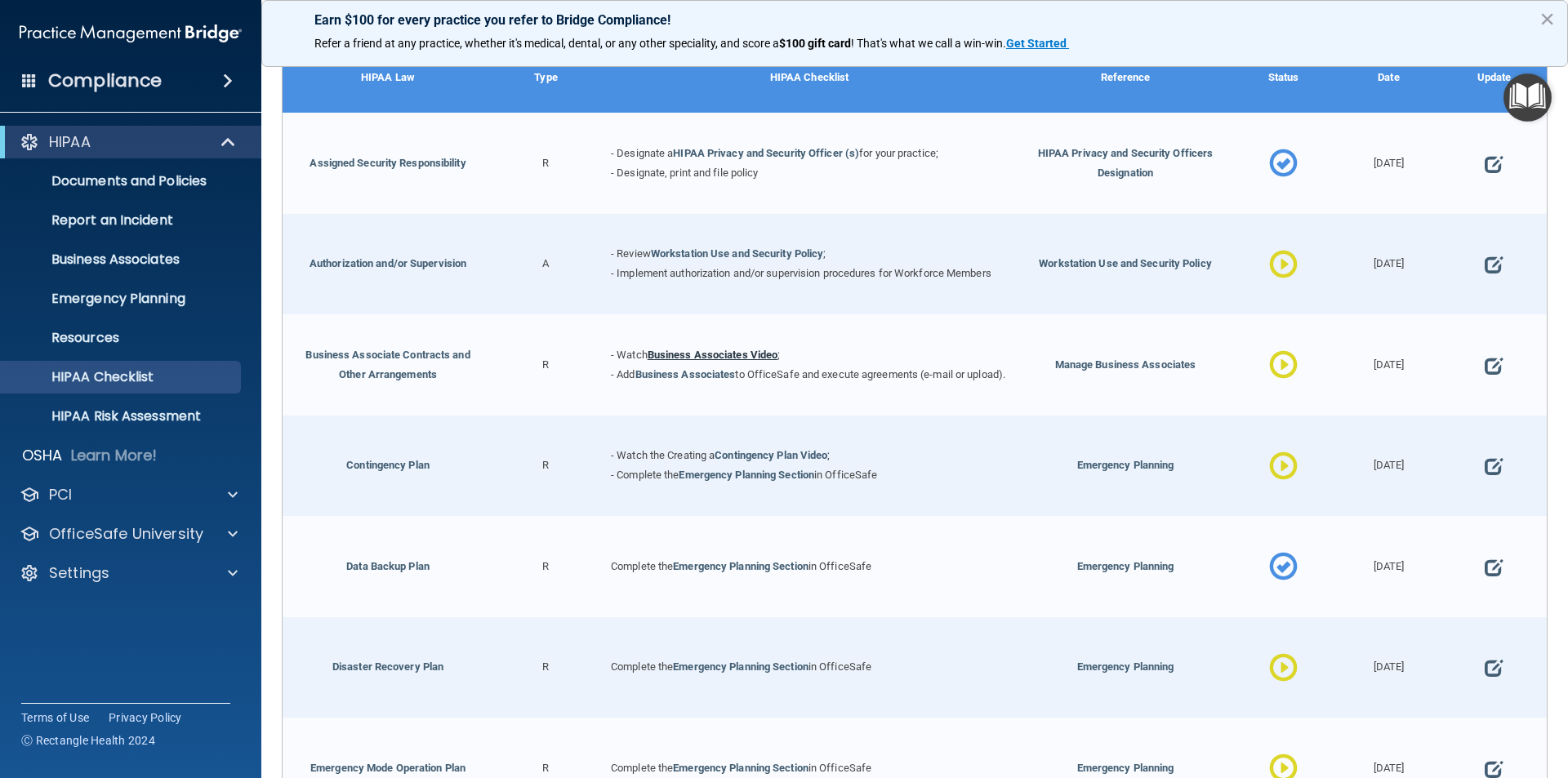
scroll to position [245, 0]
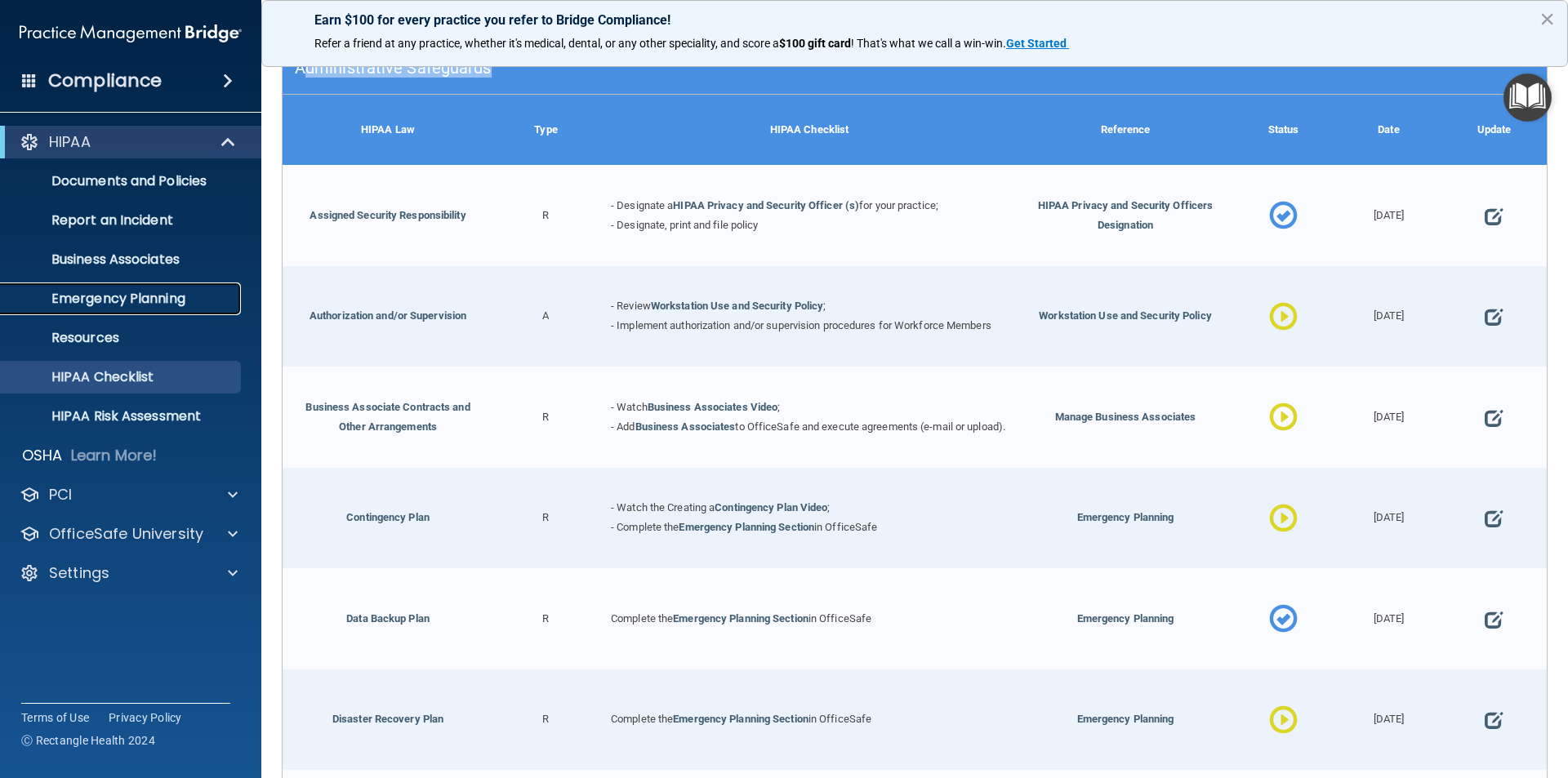
click at [172, 293] on p "Emergency Planning" at bounding box center [121, 298] width 223 height 16
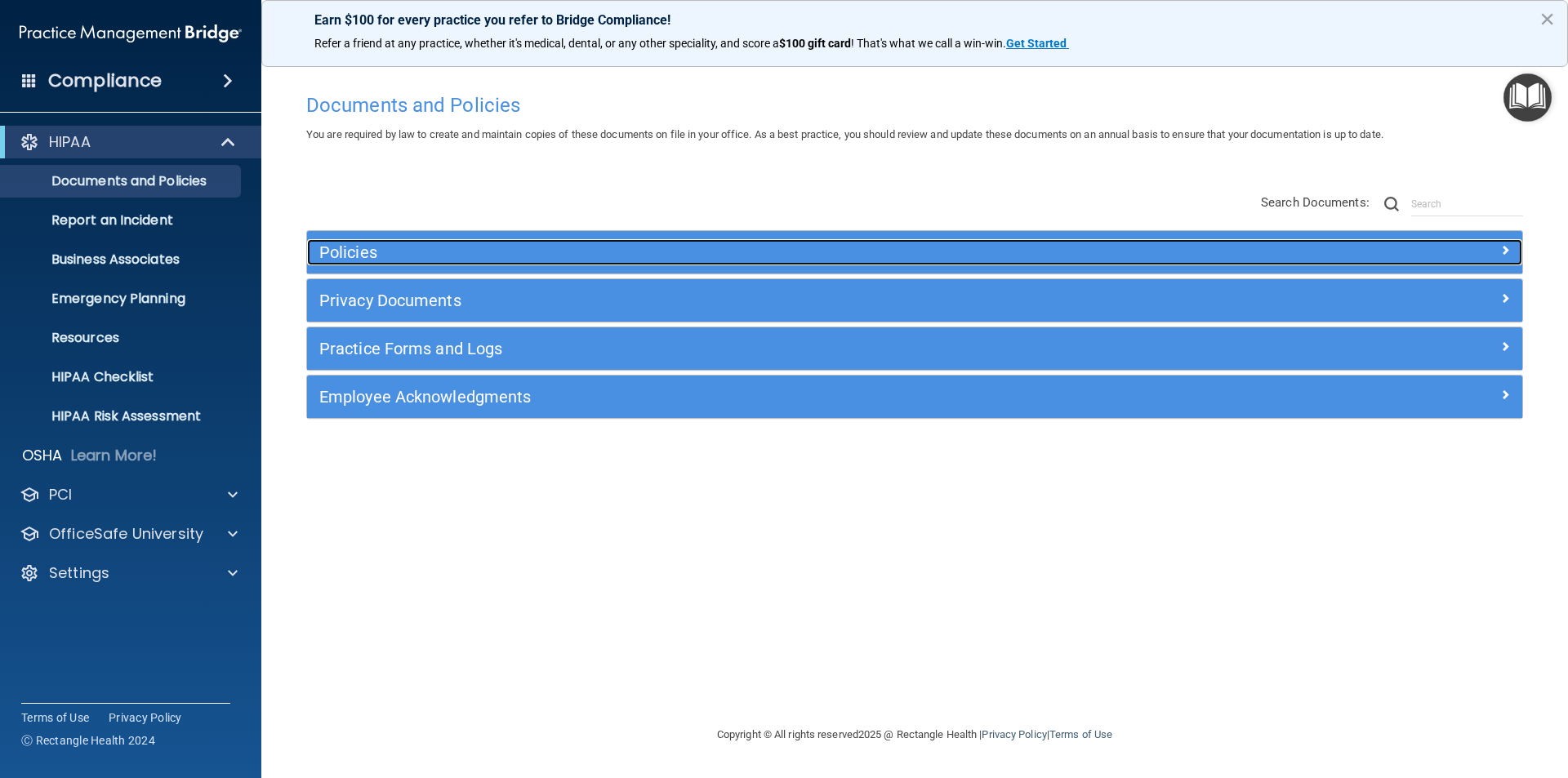
click at [328, 262] on div "Policies" at bounding box center [763, 252] width 911 height 27
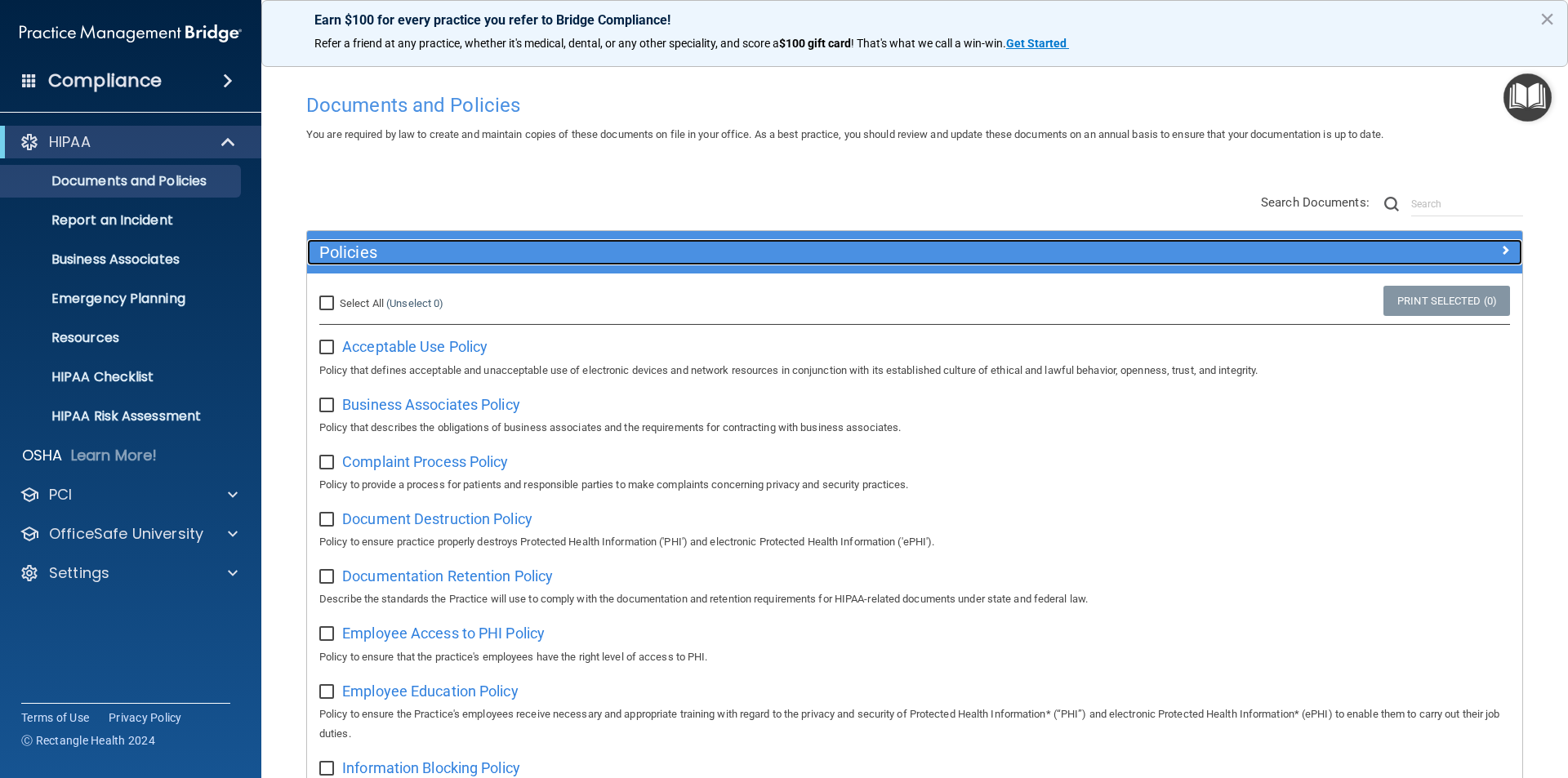
click at [328, 262] on div "Policies" at bounding box center [763, 252] width 911 height 27
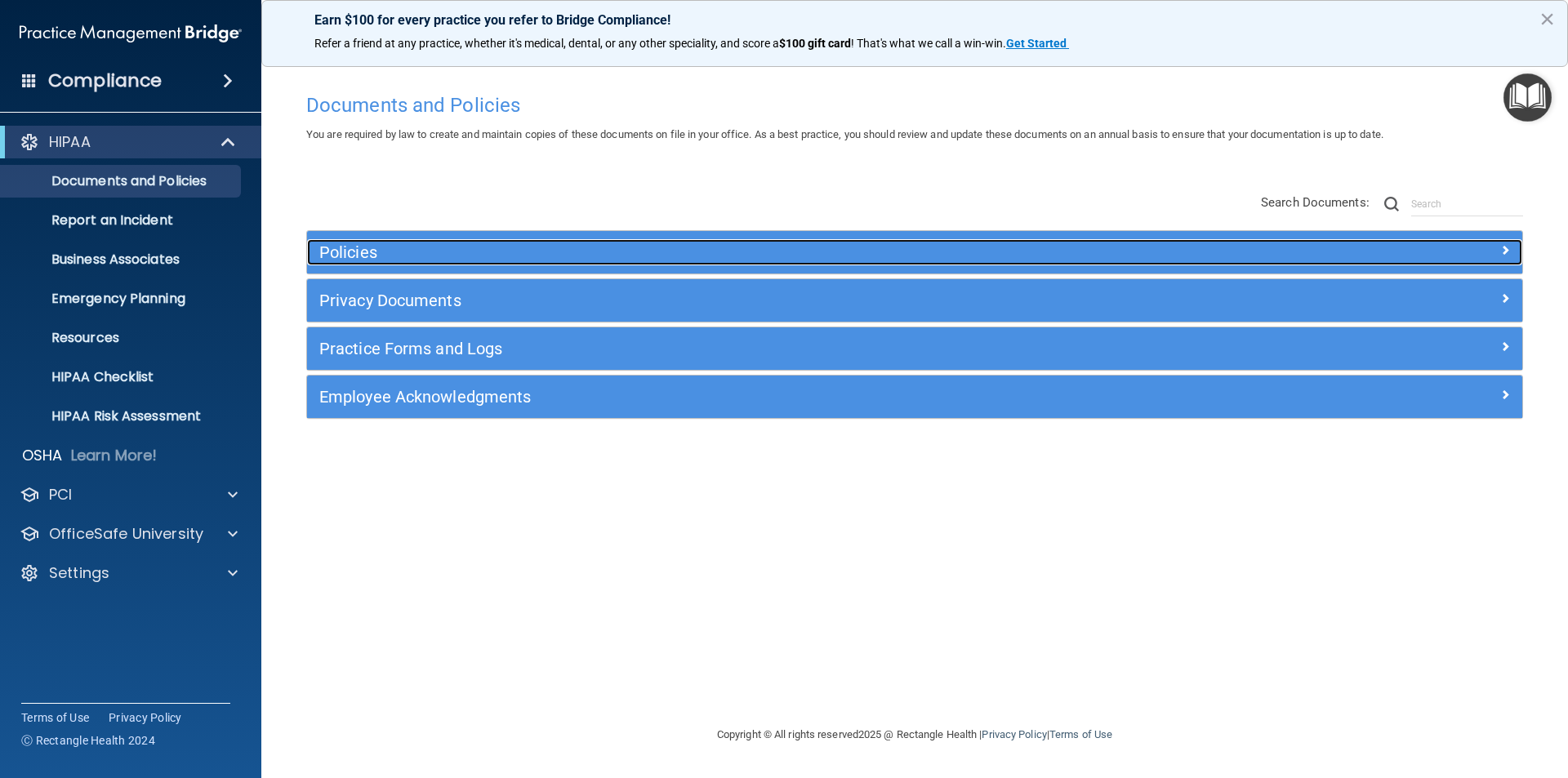
click at [328, 262] on div "Policies" at bounding box center [763, 252] width 911 height 27
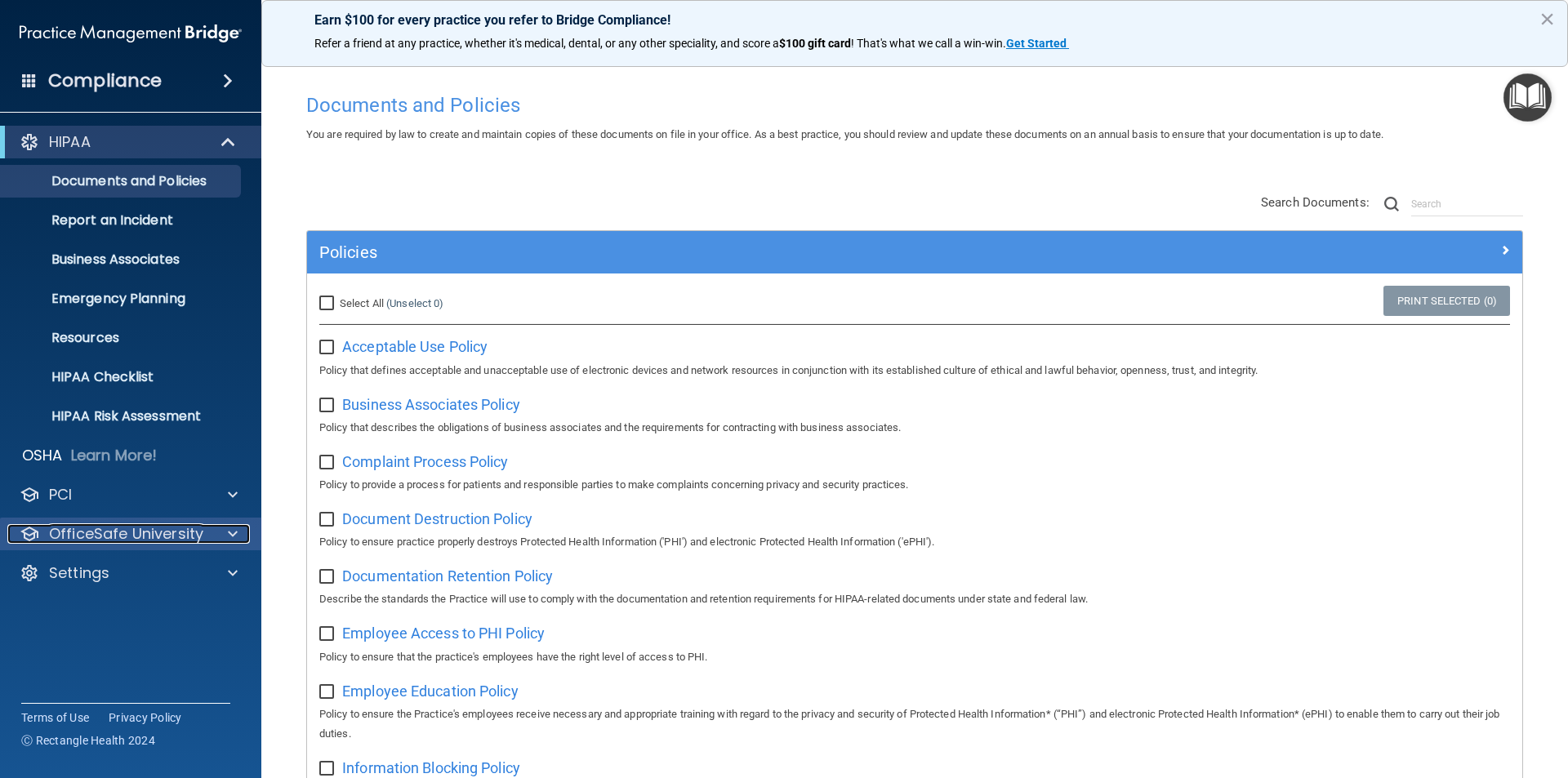
click at [124, 542] on p "OfficeSafe University" at bounding box center [126, 533] width 155 height 20
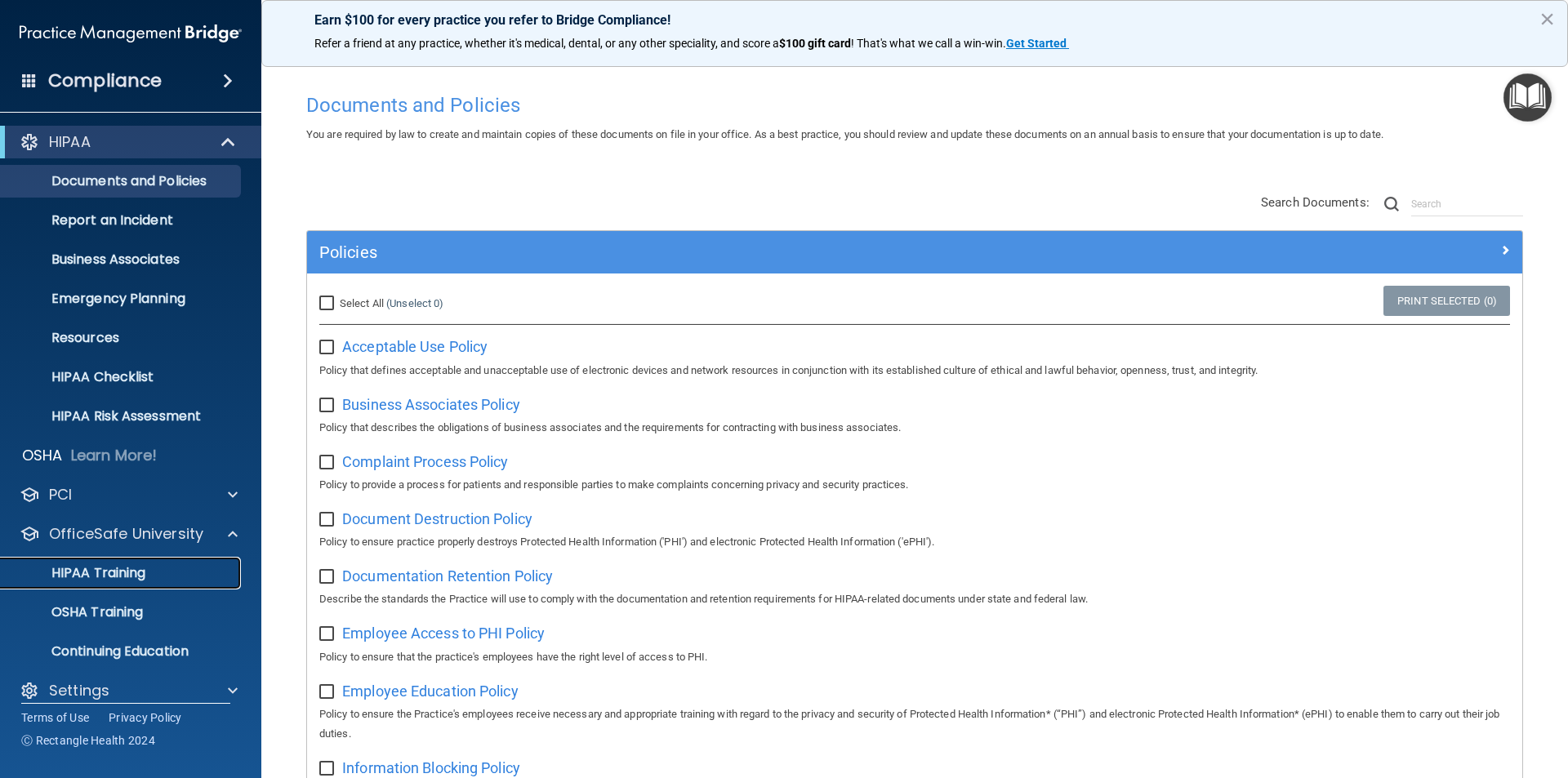
click at [123, 576] on p "HIPAA Training" at bounding box center [78, 573] width 135 height 16
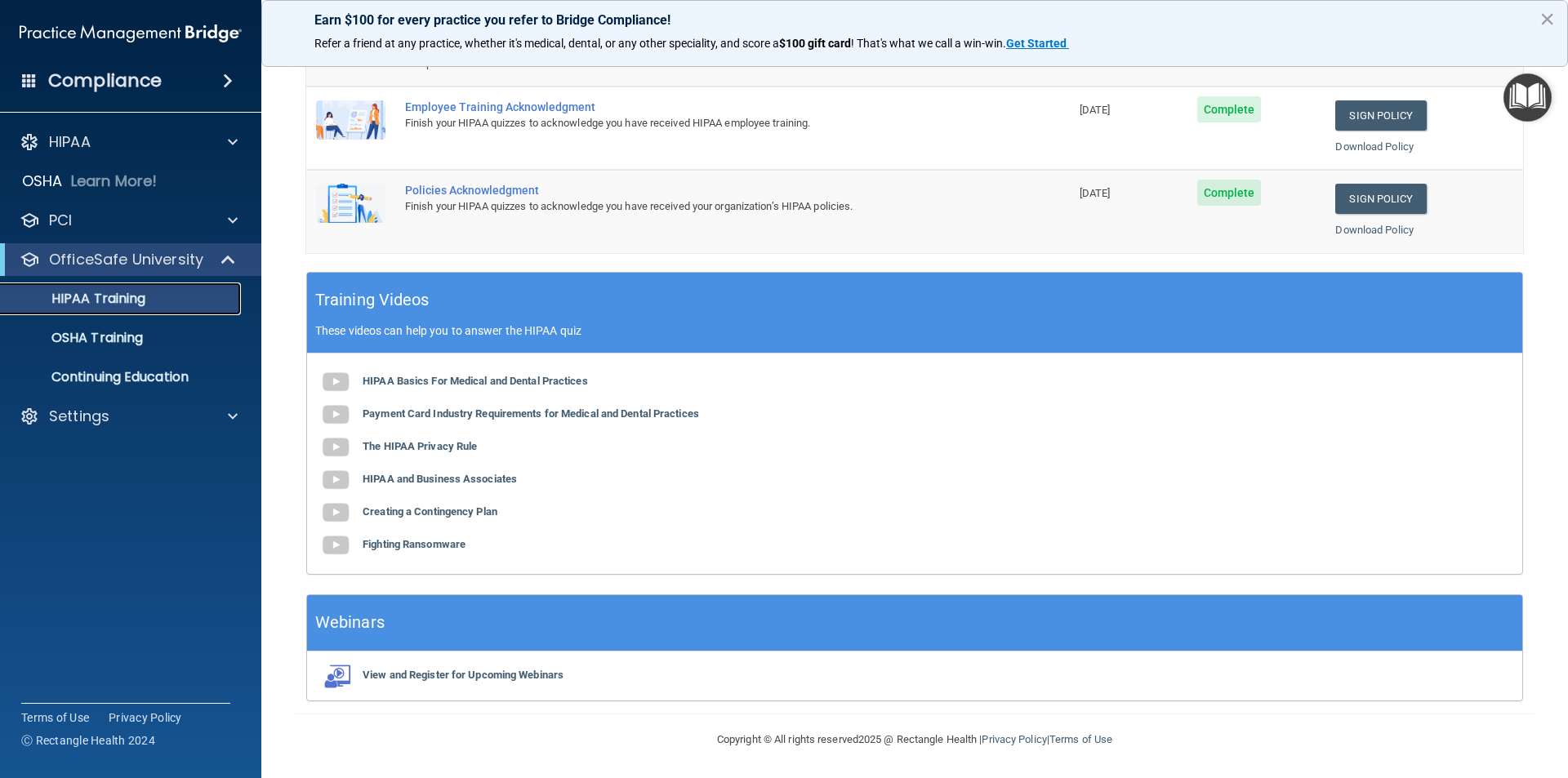
scroll to position [302, 0]
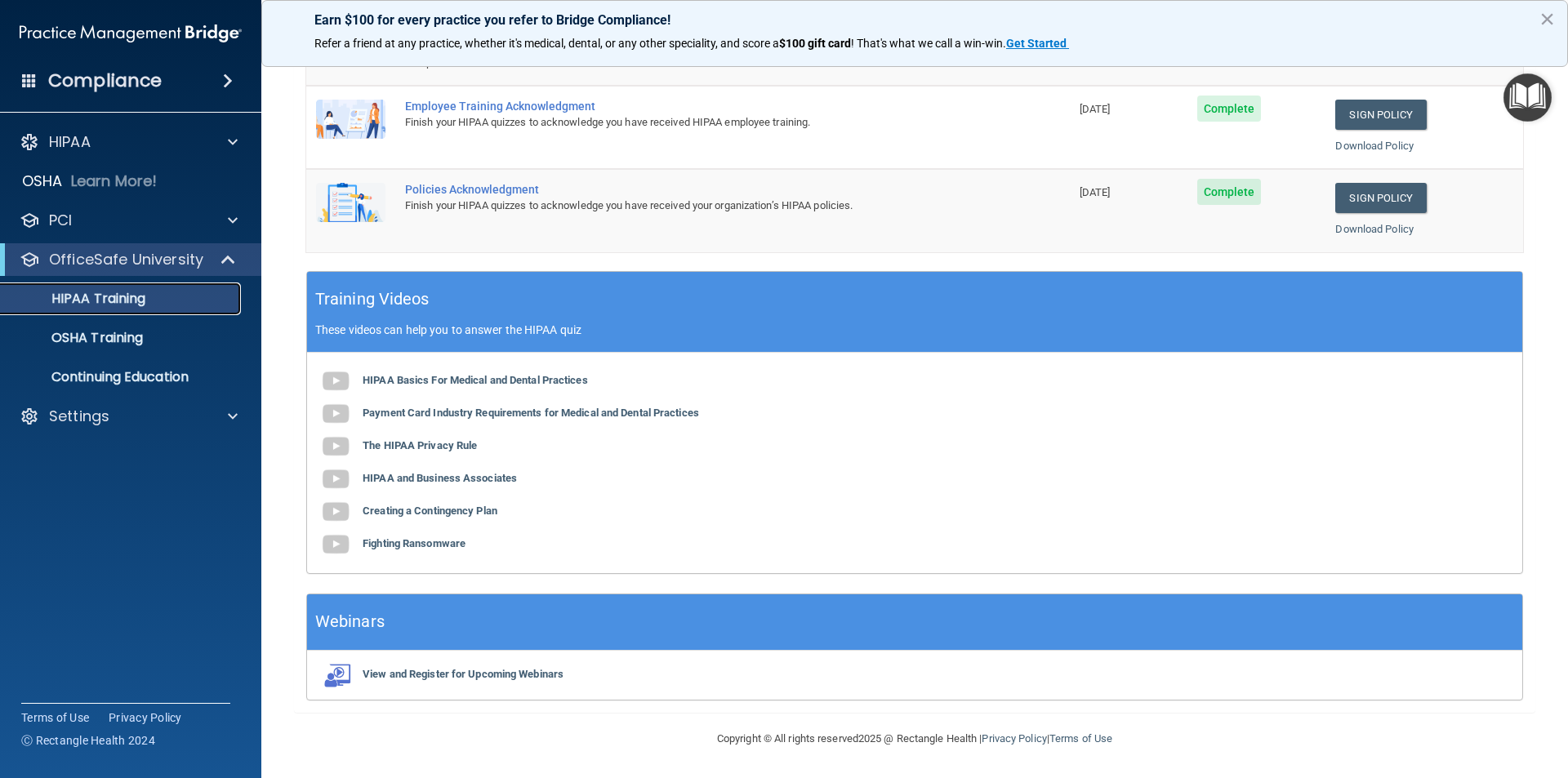
click at [196, 298] on div "HIPAA Training" at bounding box center [121, 298] width 223 height 16
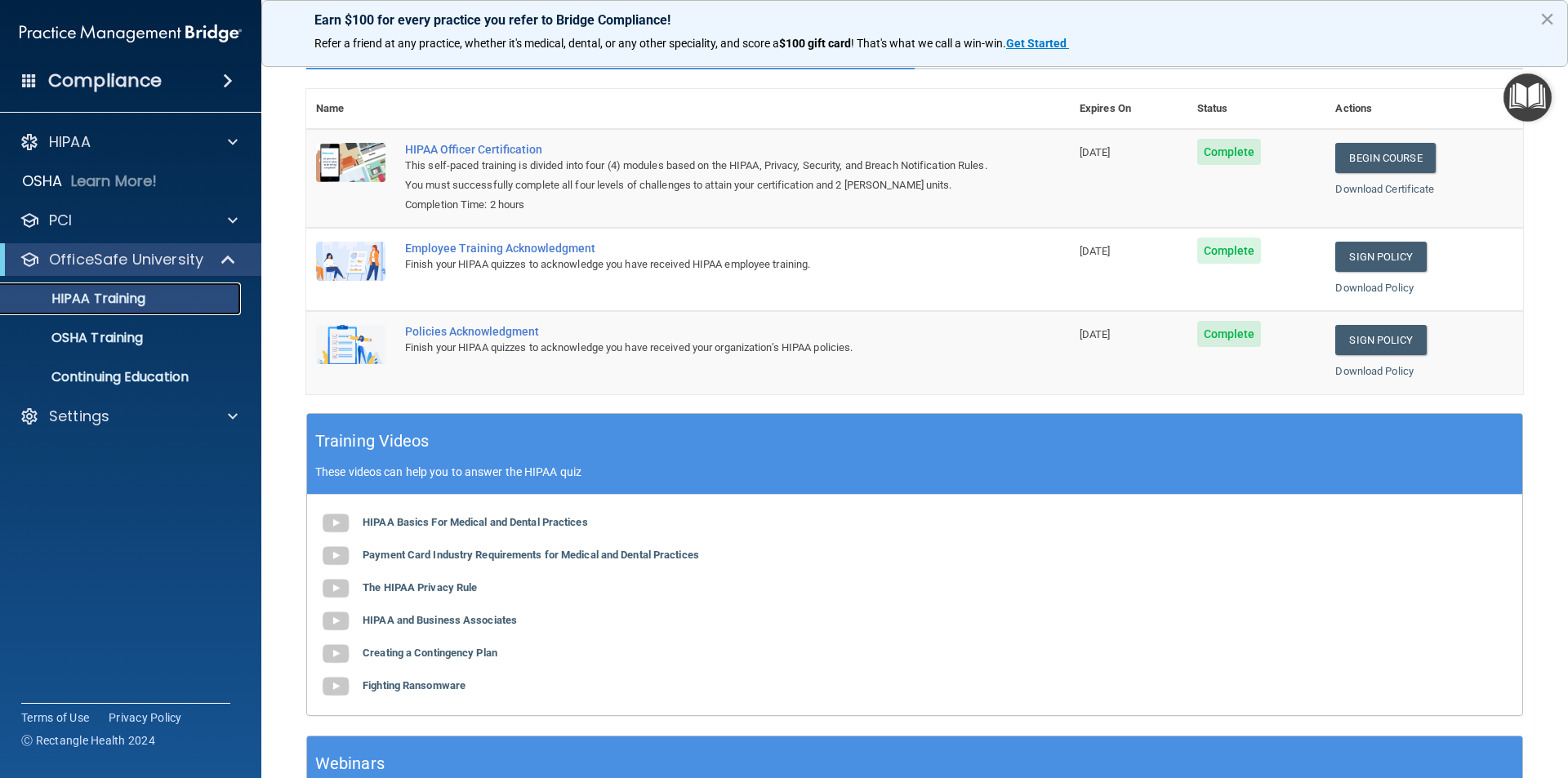
scroll to position [0, 0]
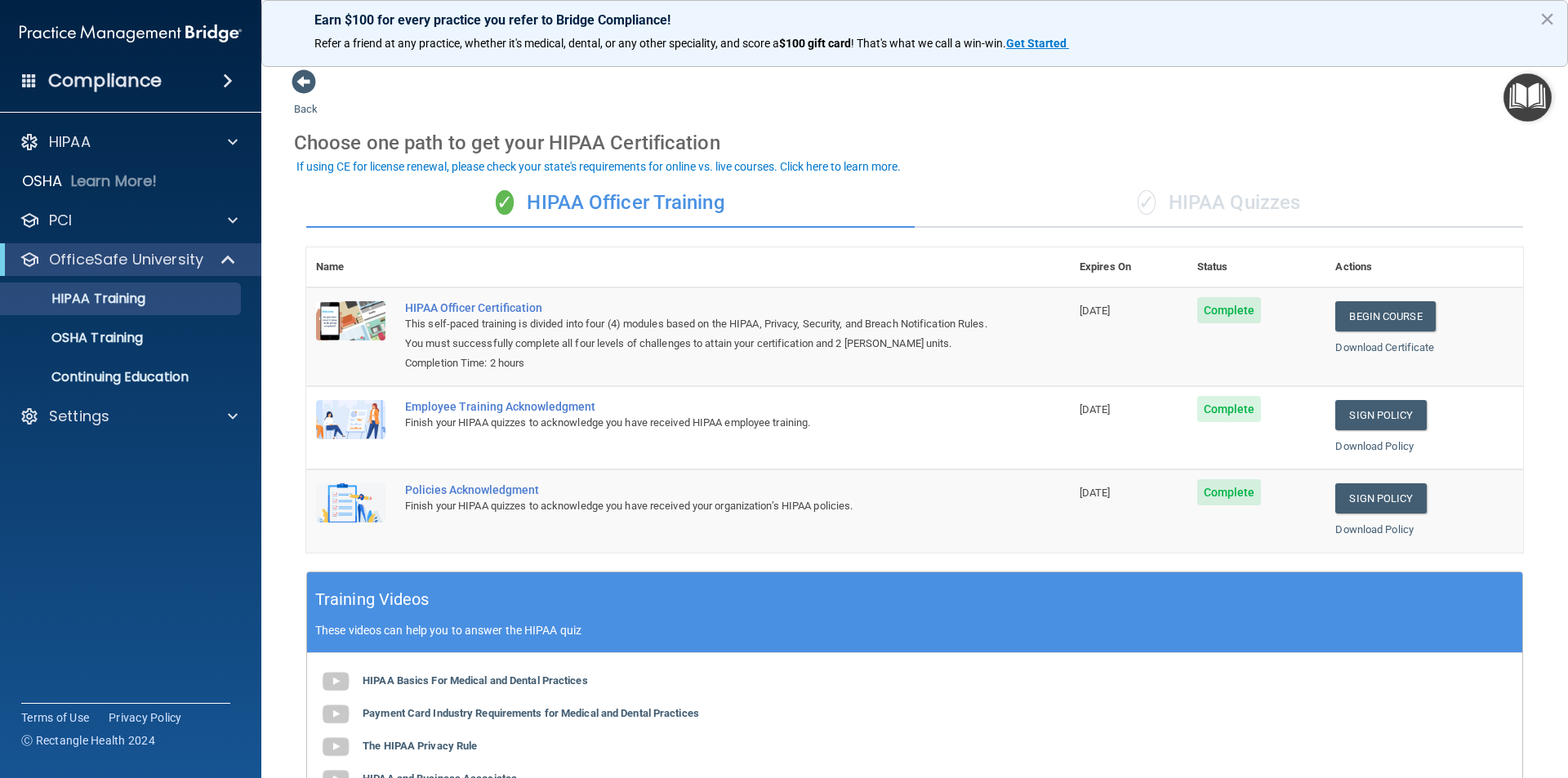
click at [714, 359] on div "Completion Time: 2 hours" at bounding box center [697, 363] width 583 height 20
click at [228, 139] on span at bounding box center [233, 142] width 9 height 20
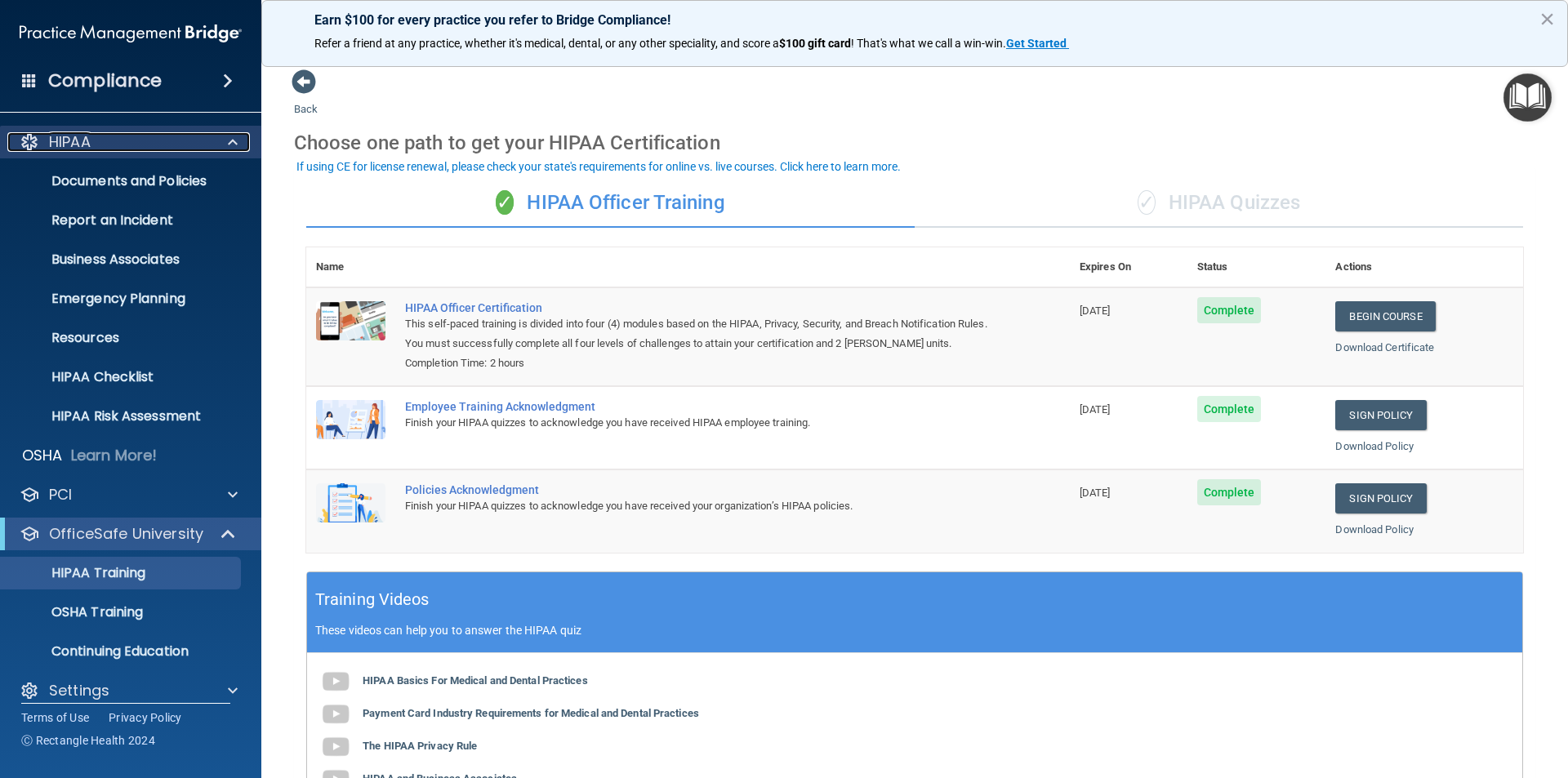
click at [228, 139] on span at bounding box center [233, 142] width 9 height 20
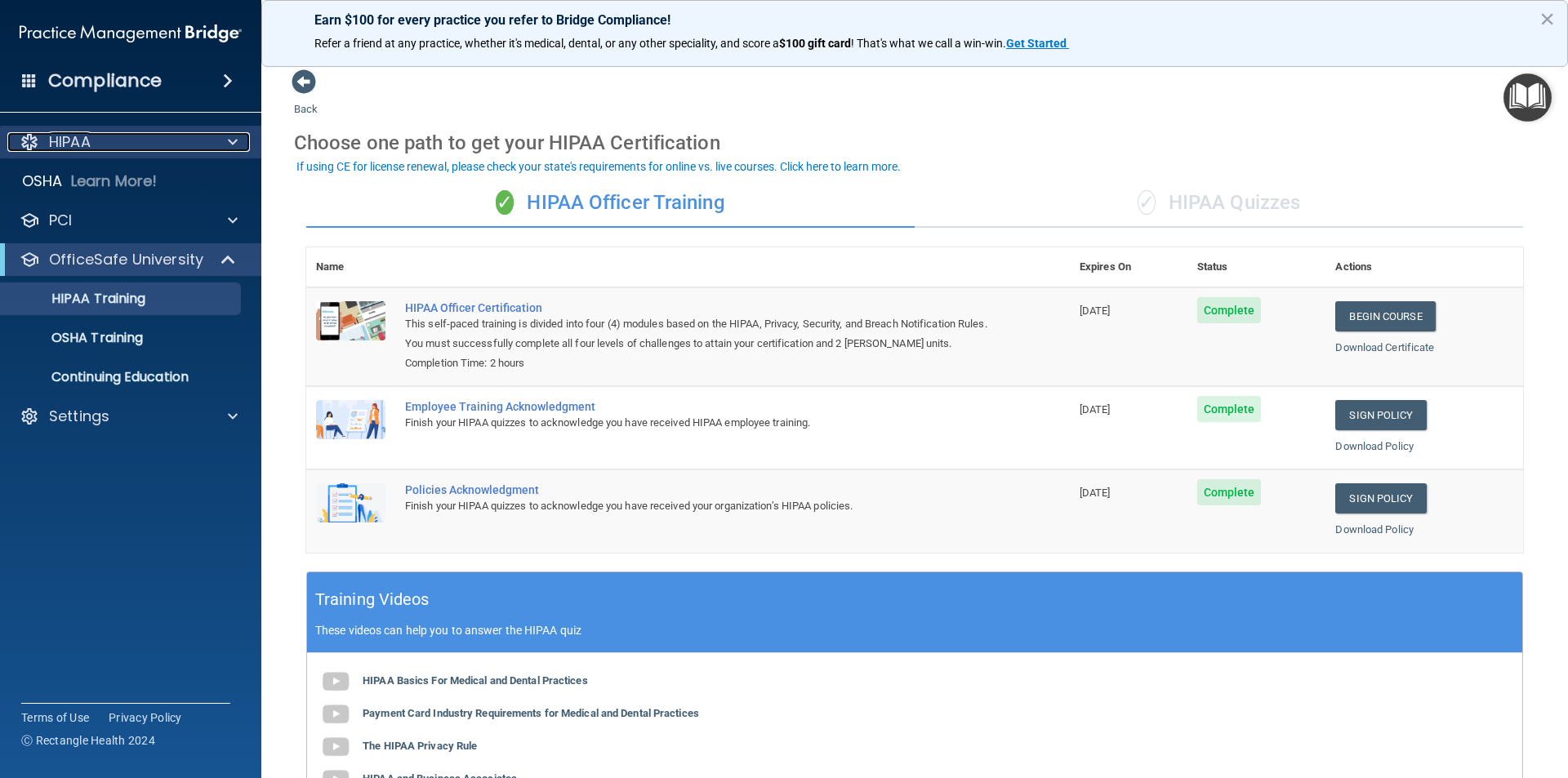
click at [228, 139] on span at bounding box center [233, 142] width 9 height 20
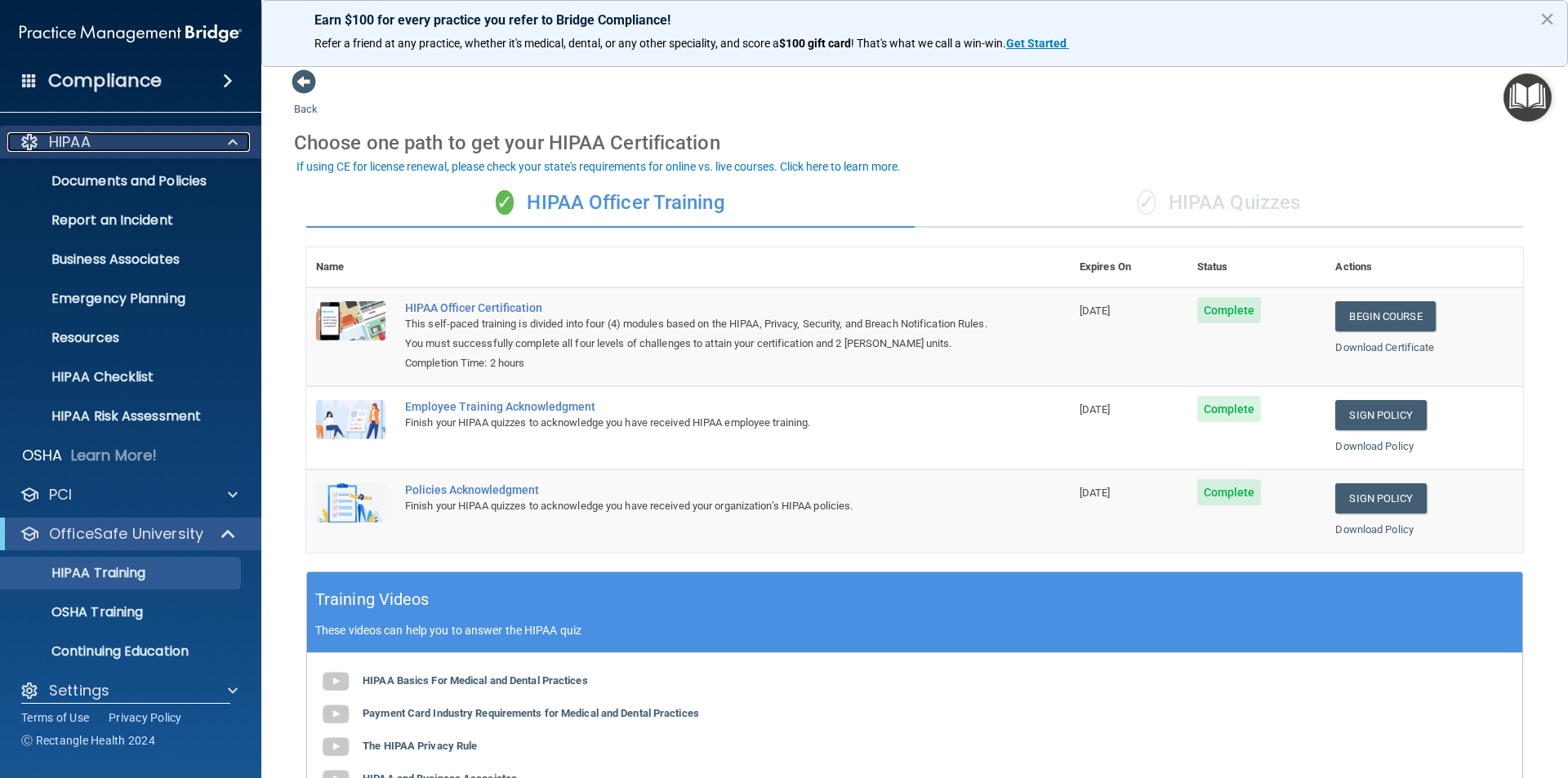
click at [228, 139] on span at bounding box center [233, 142] width 9 height 20
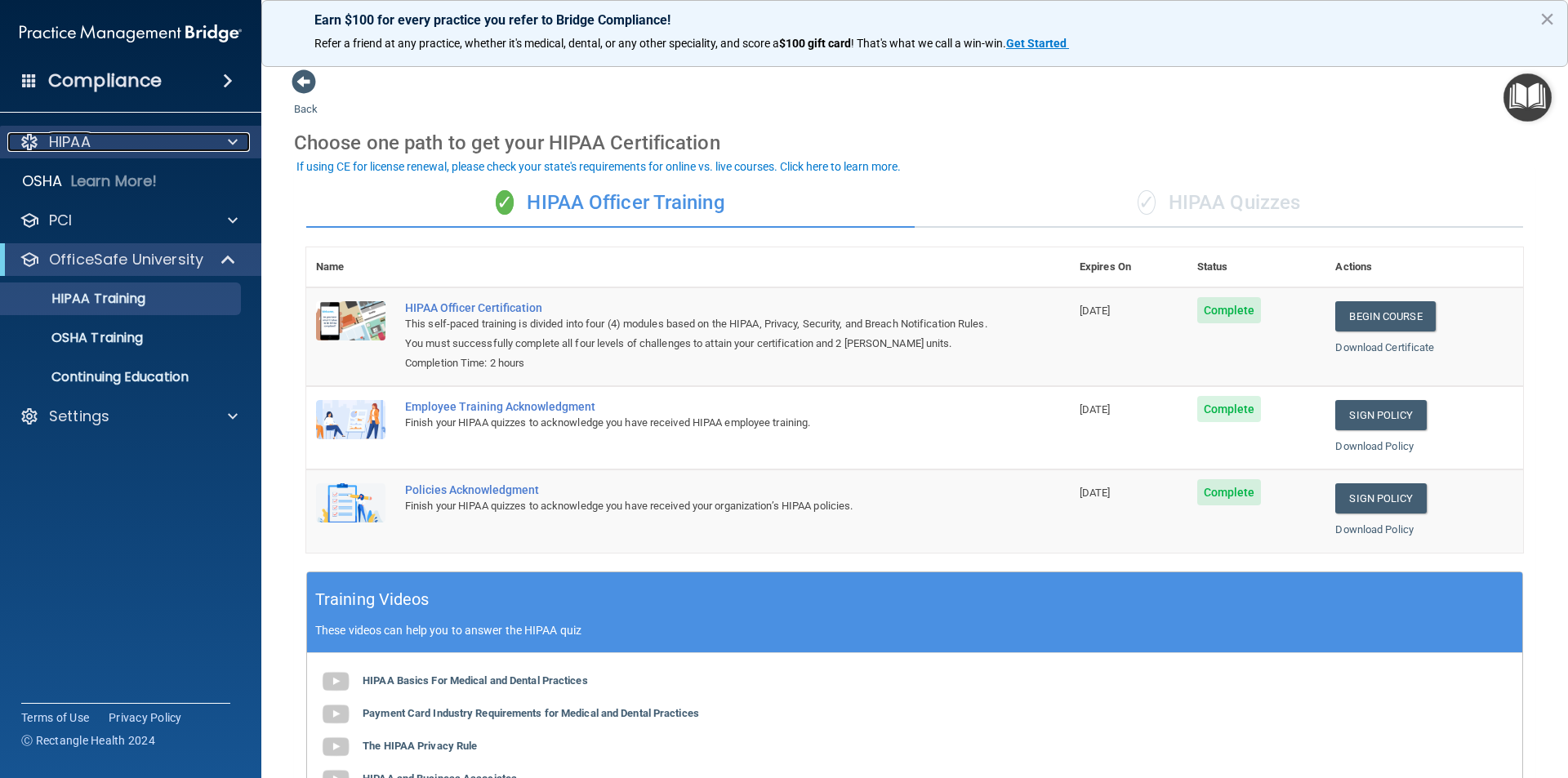
click at [228, 139] on span at bounding box center [233, 142] width 9 height 20
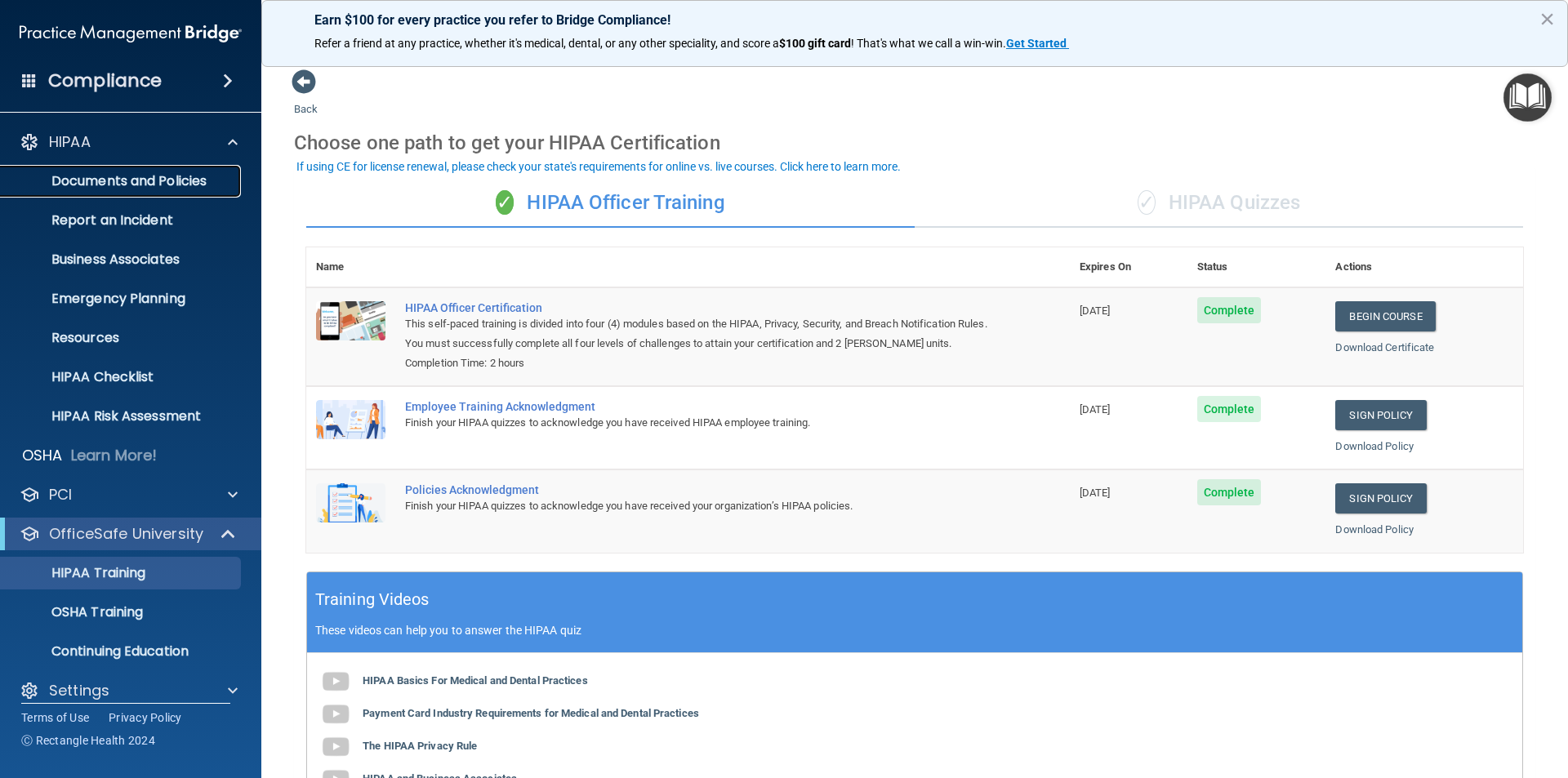
click at [188, 178] on p "Documents and Policies" at bounding box center [121, 181] width 223 height 16
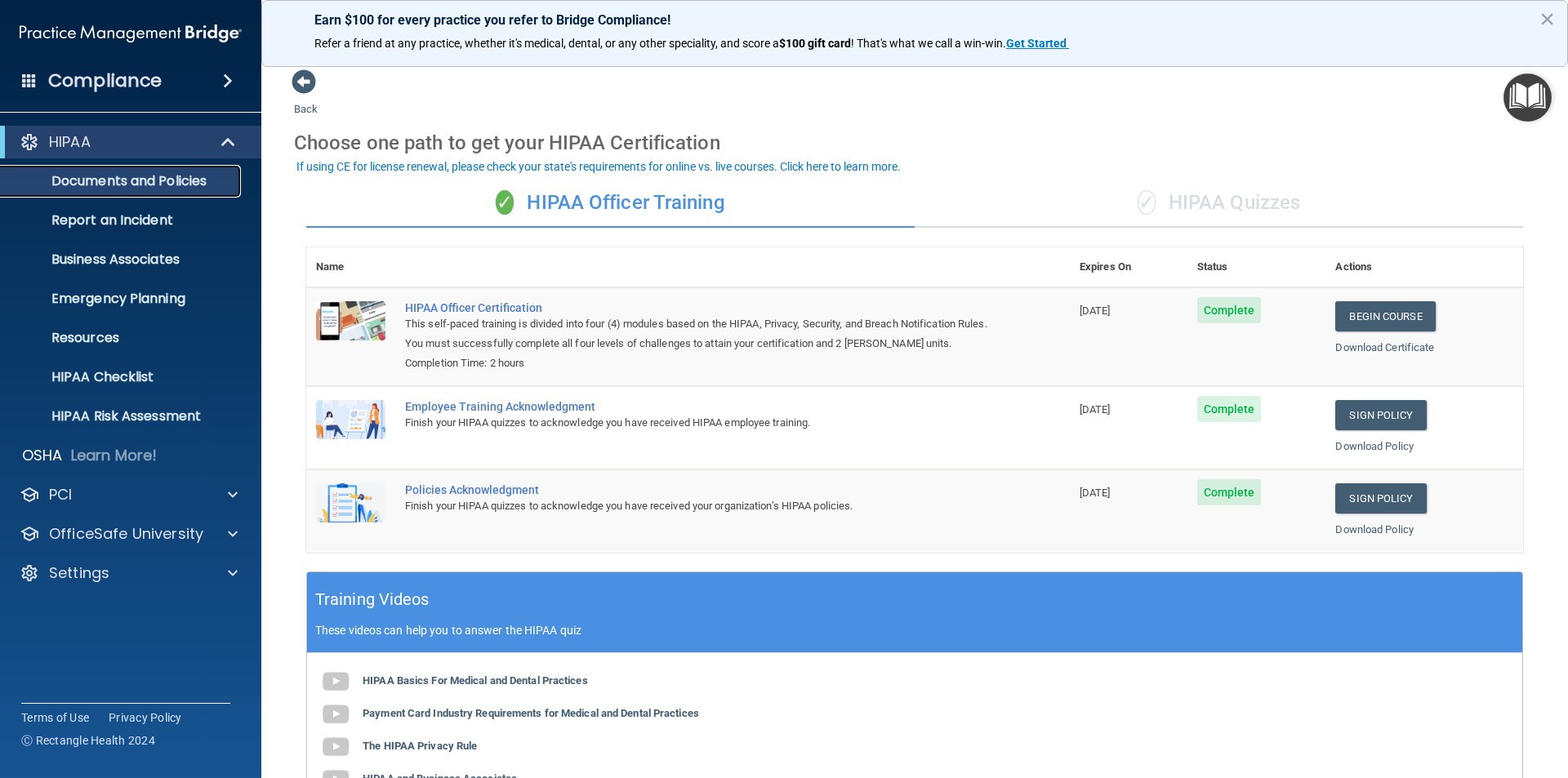
click at [188, 178] on p "Documents and Policies" at bounding box center [121, 181] width 223 height 16
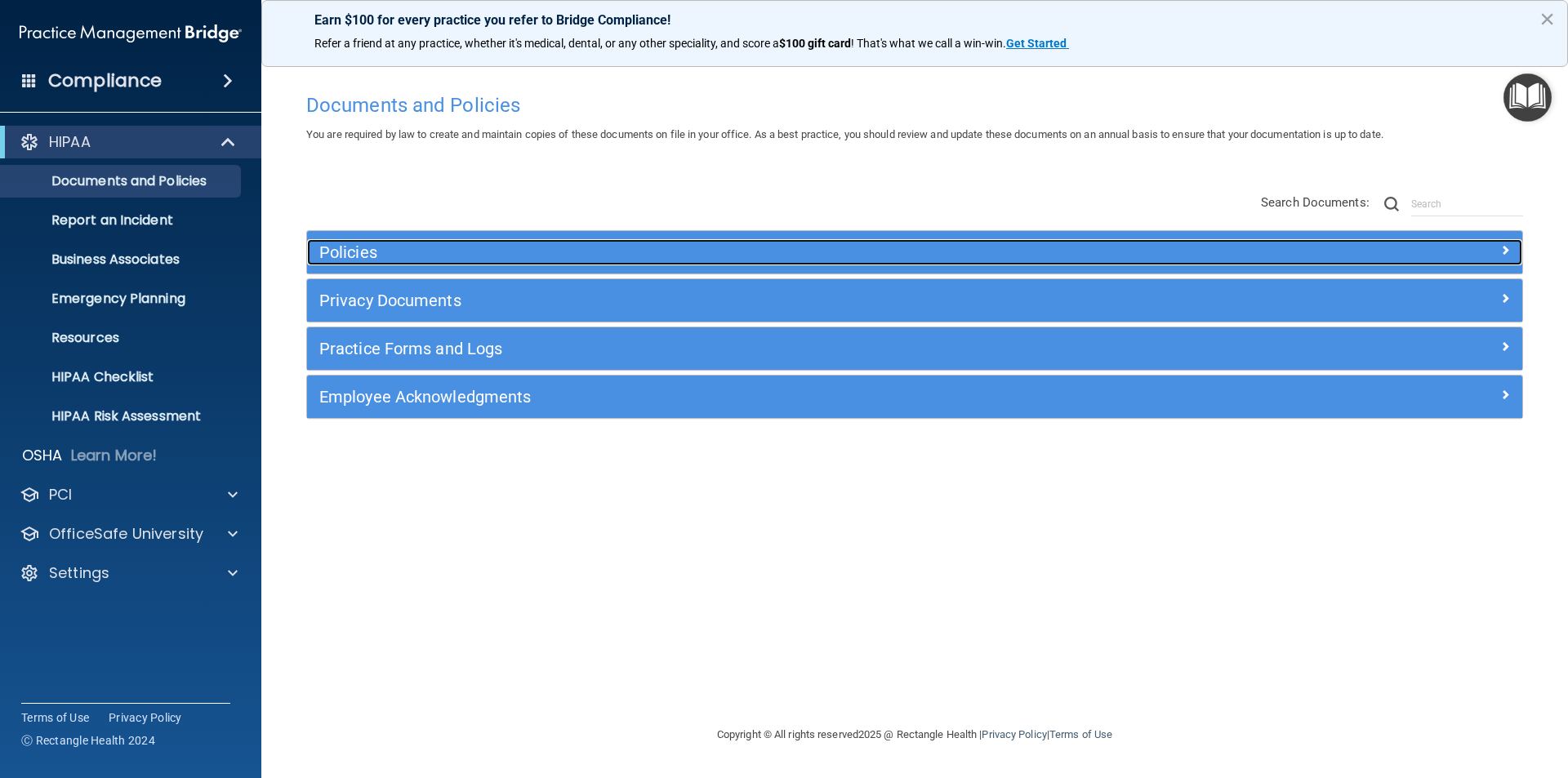
click at [393, 259] on h5 "Policies" at bounding box center [763, 252] width 887 height 18
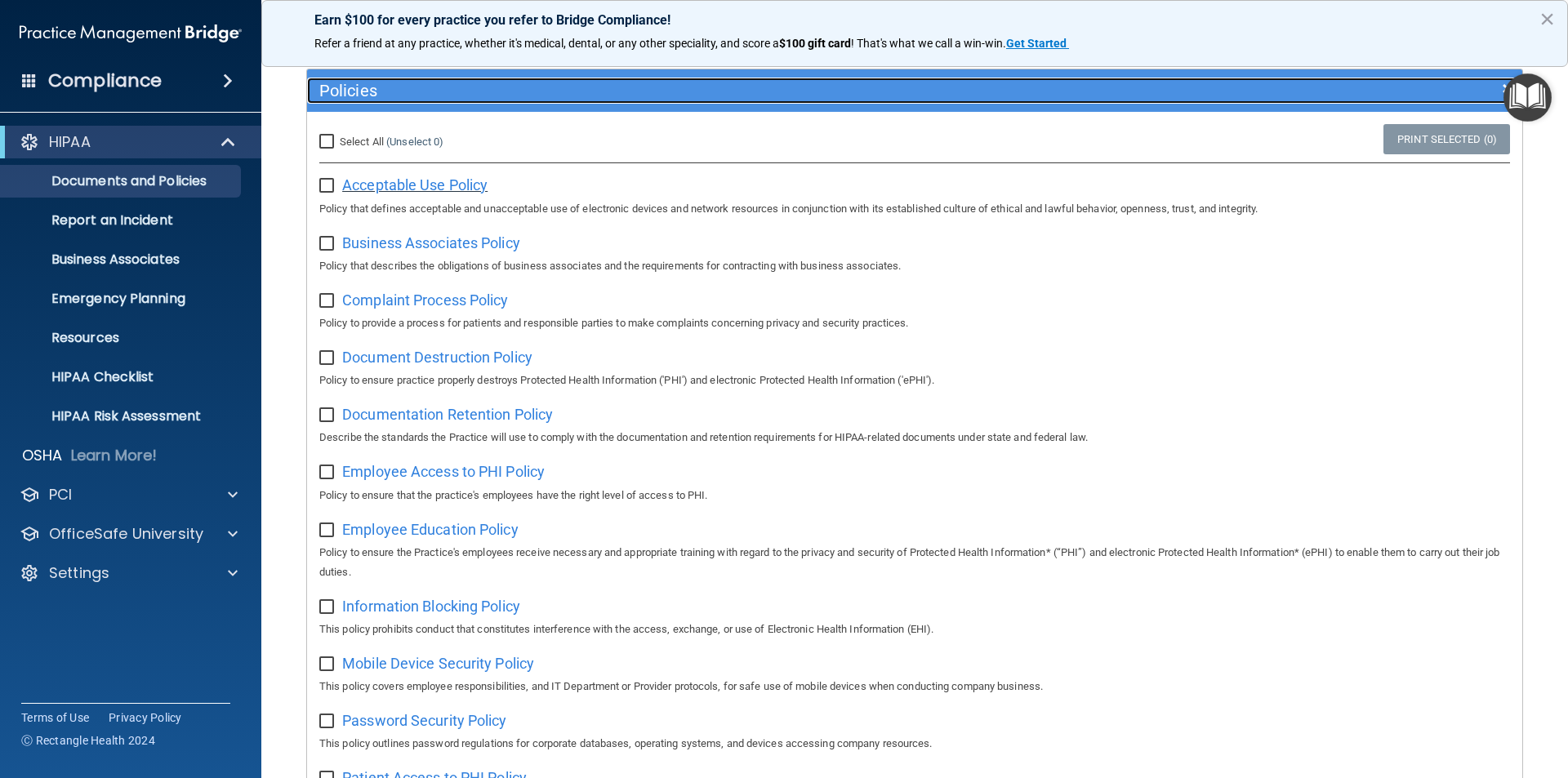
scroll to position [163, 0]
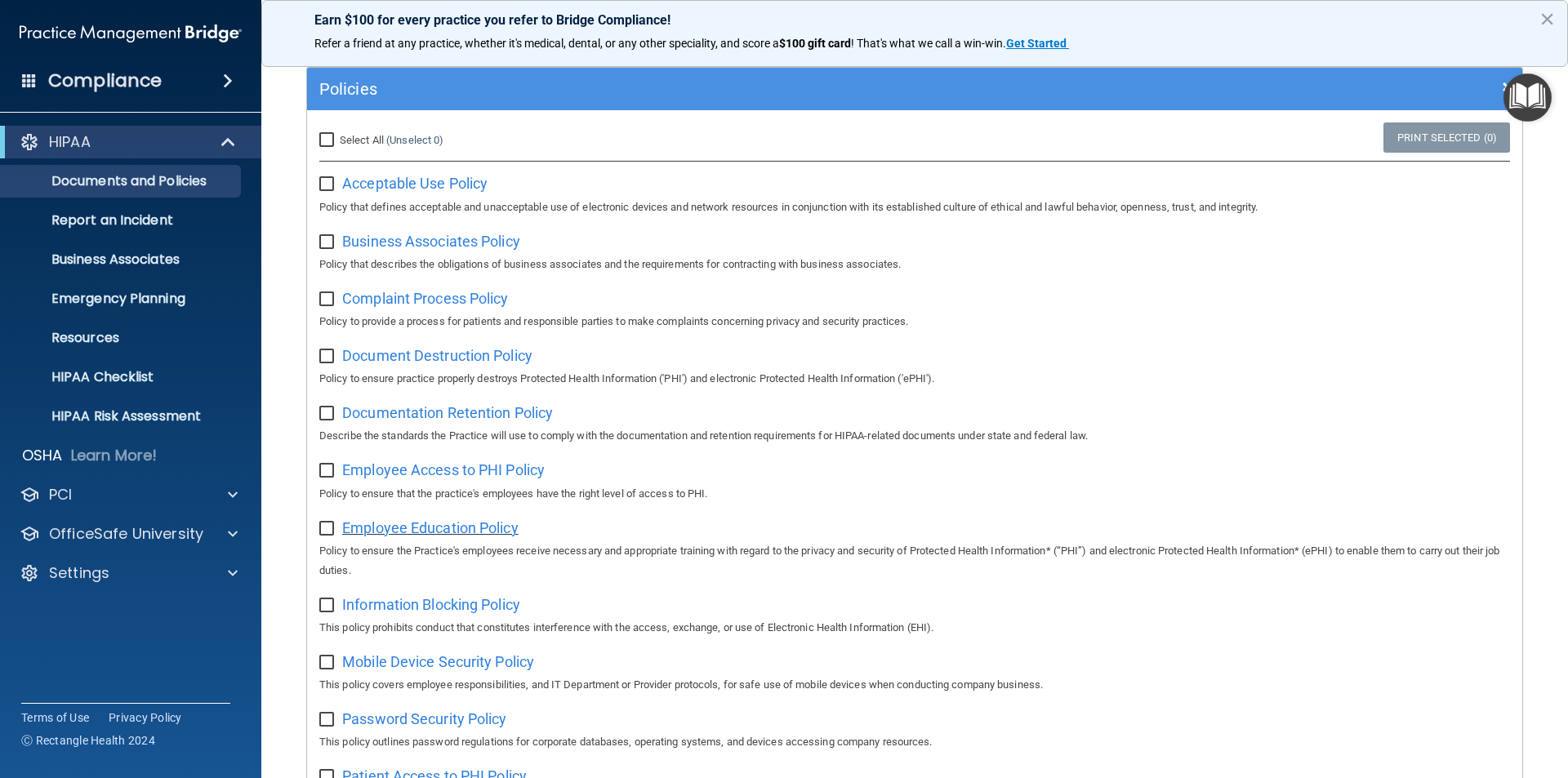
click at [425, 530] on span "Employee Education Policy" at bounding box center [430, 528] width 176 height 17
click at [412, 192] on span "Acceptable Use Policy" at bounding box center [415, 183] width 145 height 17
